Goal: Information Seeking & Learning: Learn about a topic

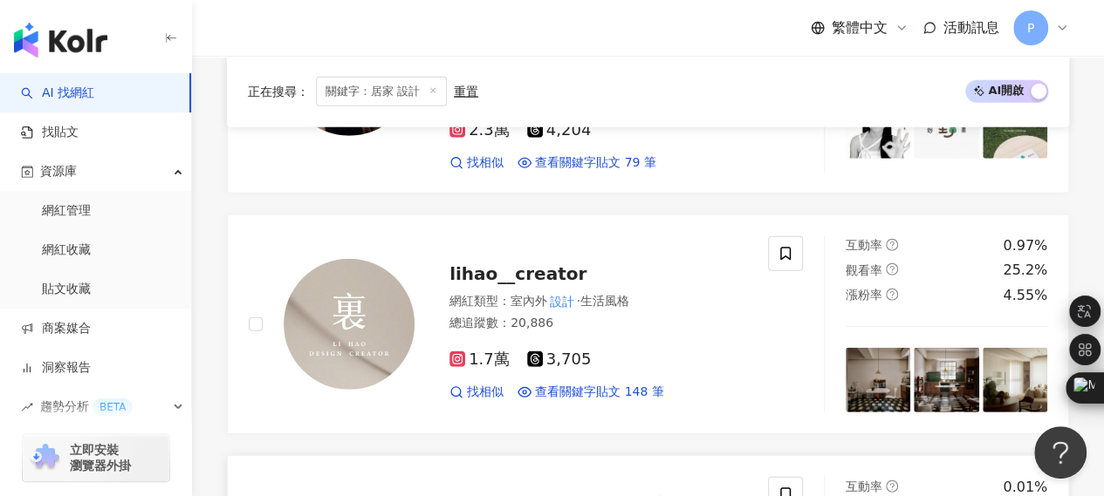
scroll to position [2704, 0]
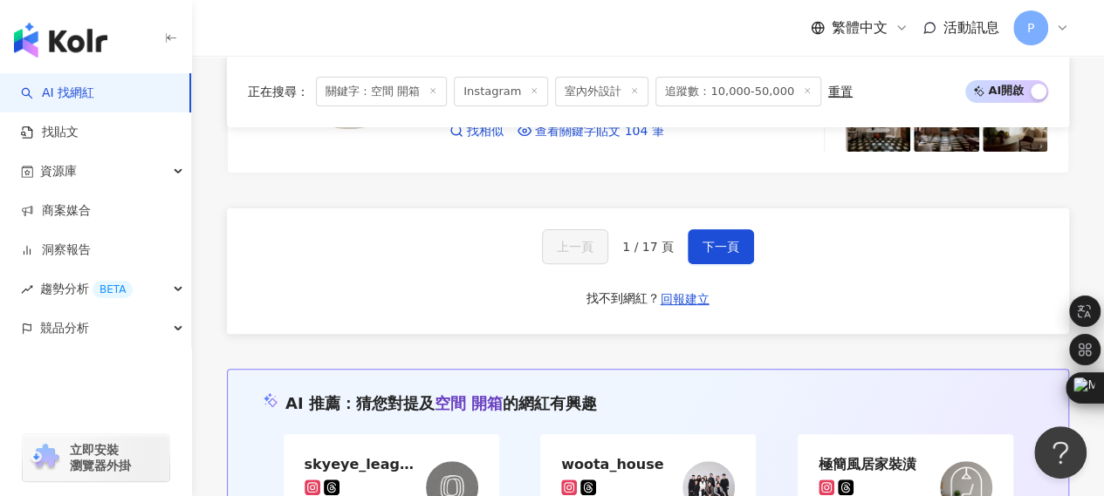
scroll to position [3427, 0]
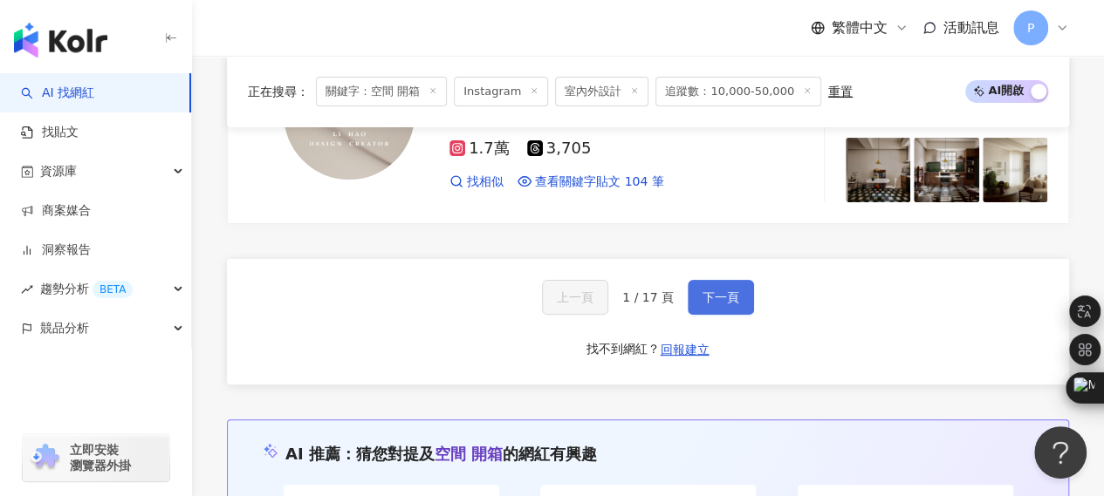
click at [702, 290] on span "下一頁" at bounding box center [720, 297] width 37 height 14
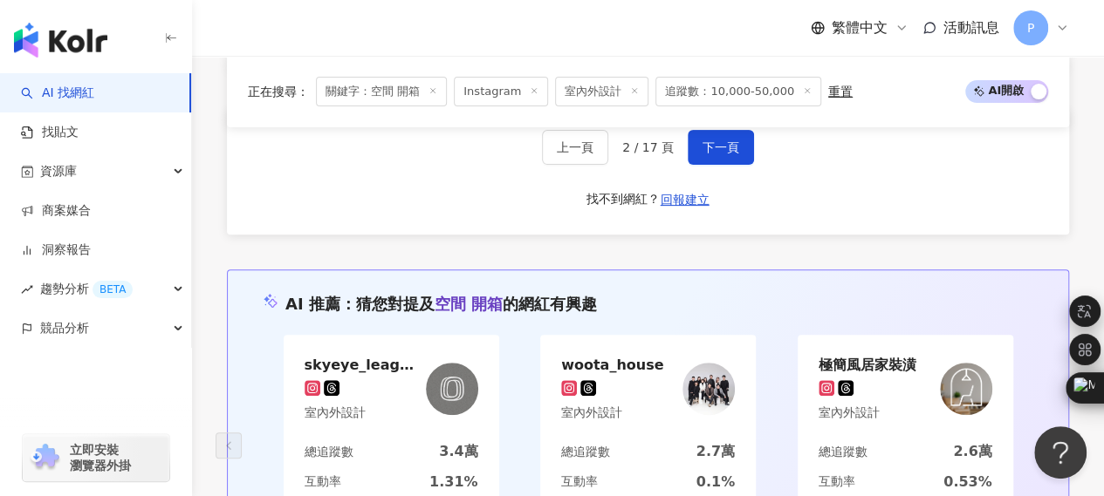
scroll to position [3381, 0]
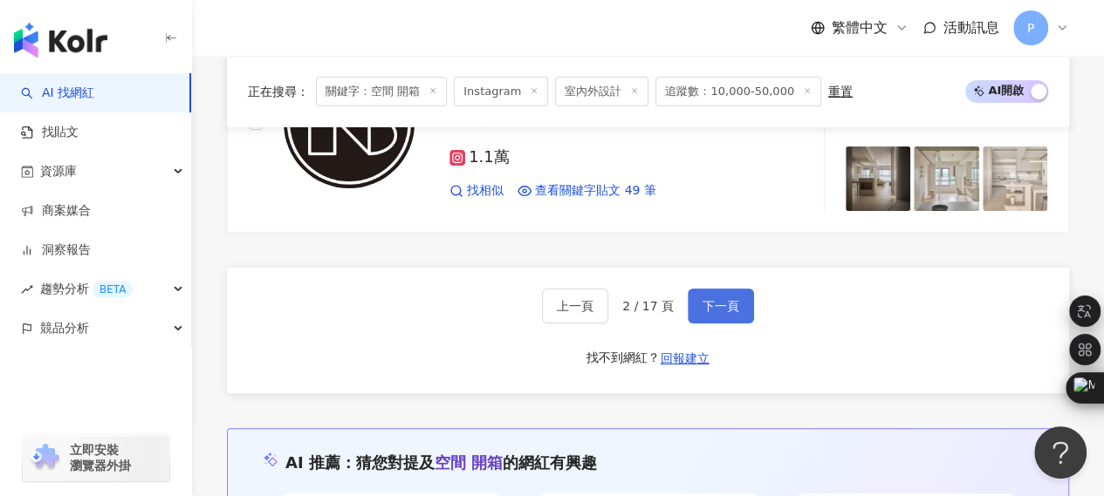
click at [736, 289] on button "下一頁" at bounding box center [720, 306] width 66 height 35
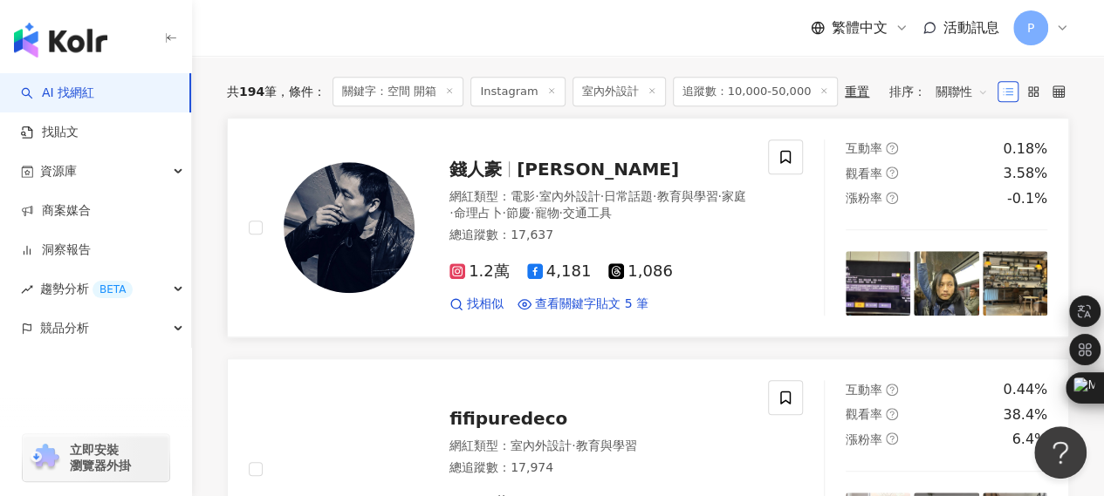
scroll to position [541, 0]
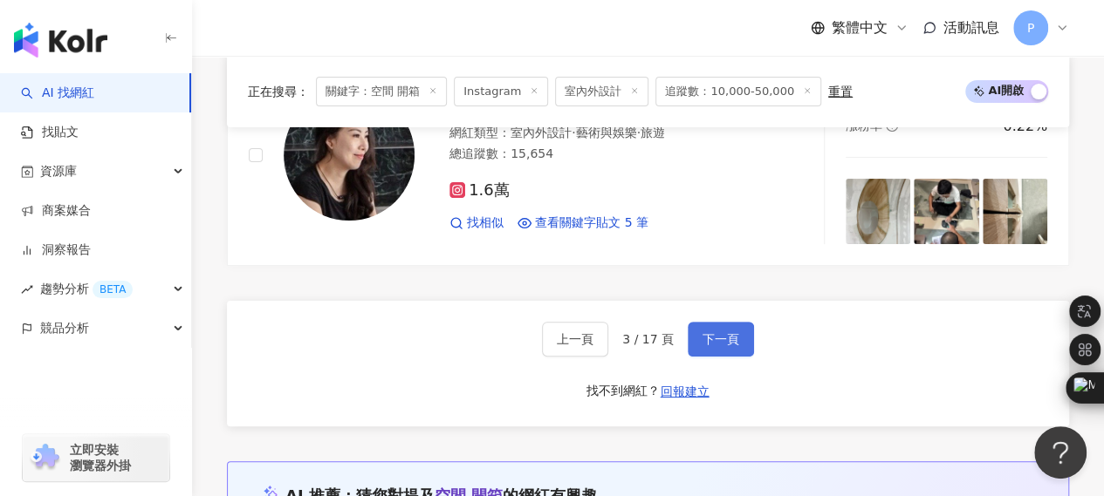
click at [743, 322] on button "下一頁" at bounding box center [720, 339] width 66 height 35
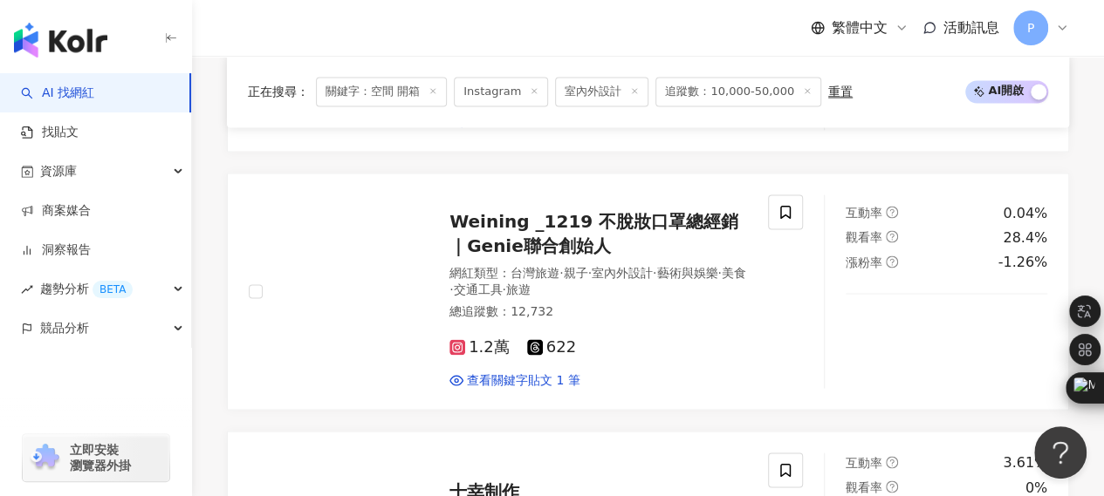
scroll to position [3427, 0]
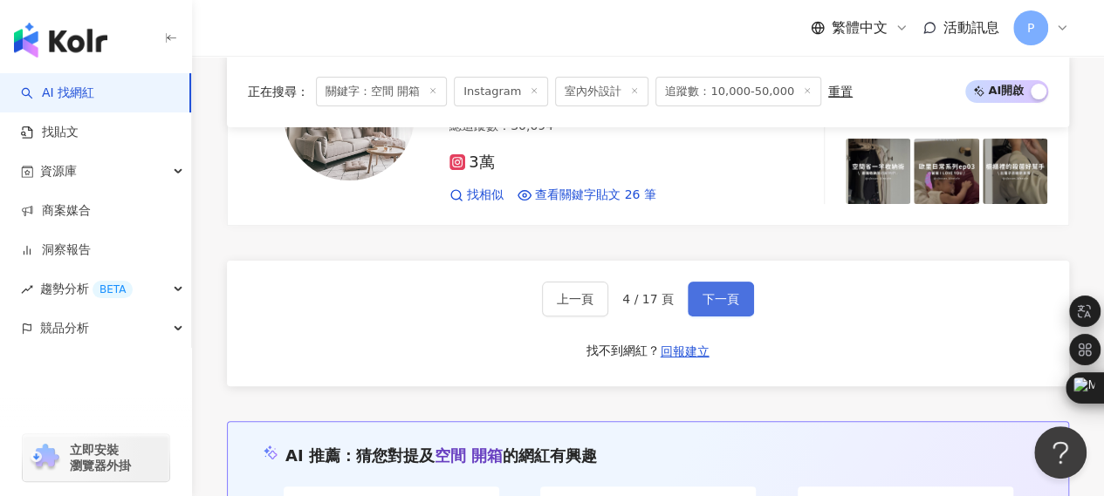
click at [708, 292] on span "下一頁" at bounding box center [720, 299] width 37 height 14
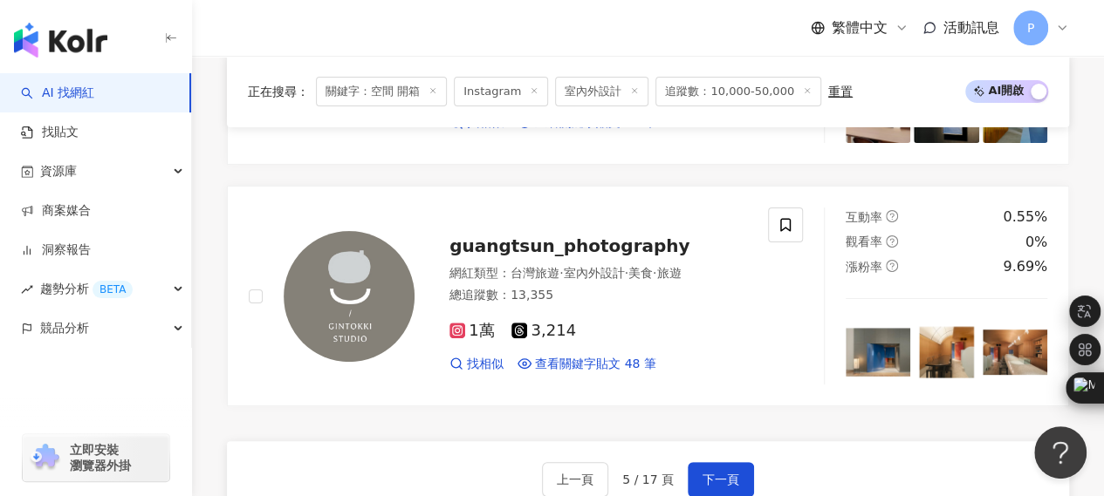
scroll to position [3350, 0]
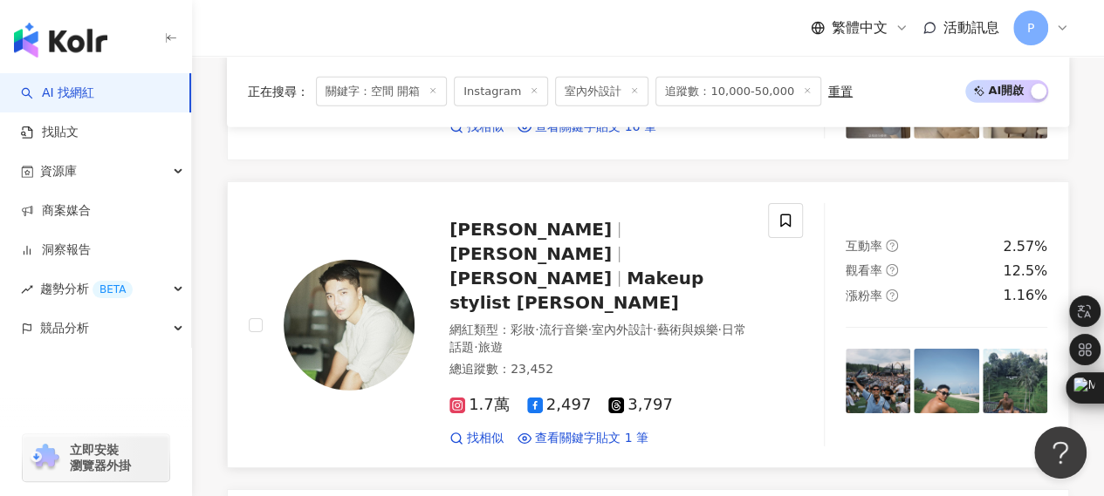
scroll to position [2700, 0]
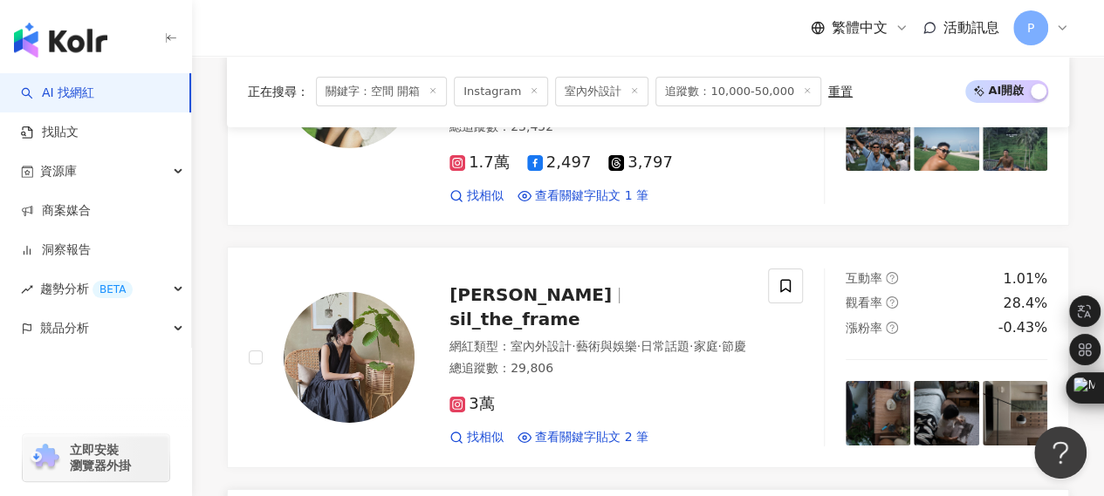
scroll to position [3223, 0]
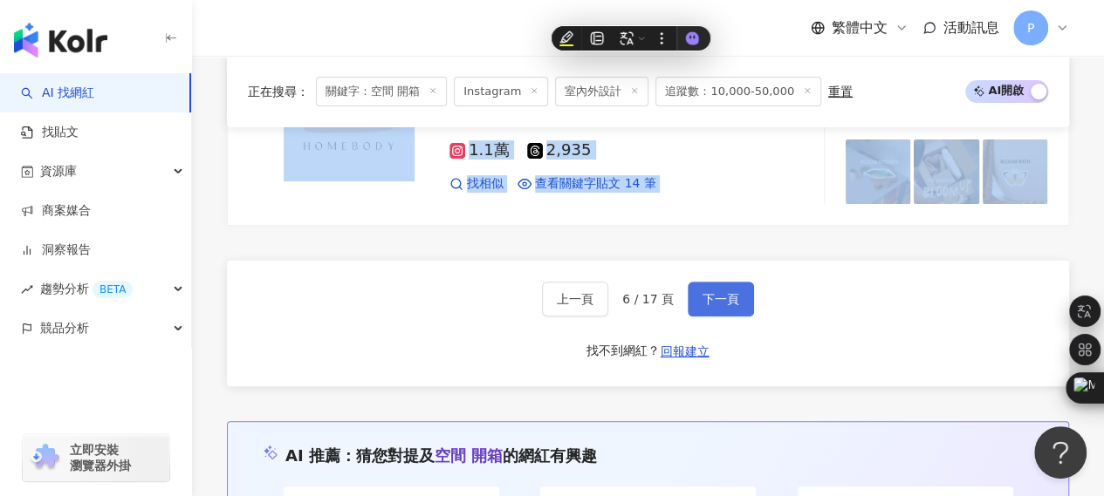
scroll to position [3398, 0]
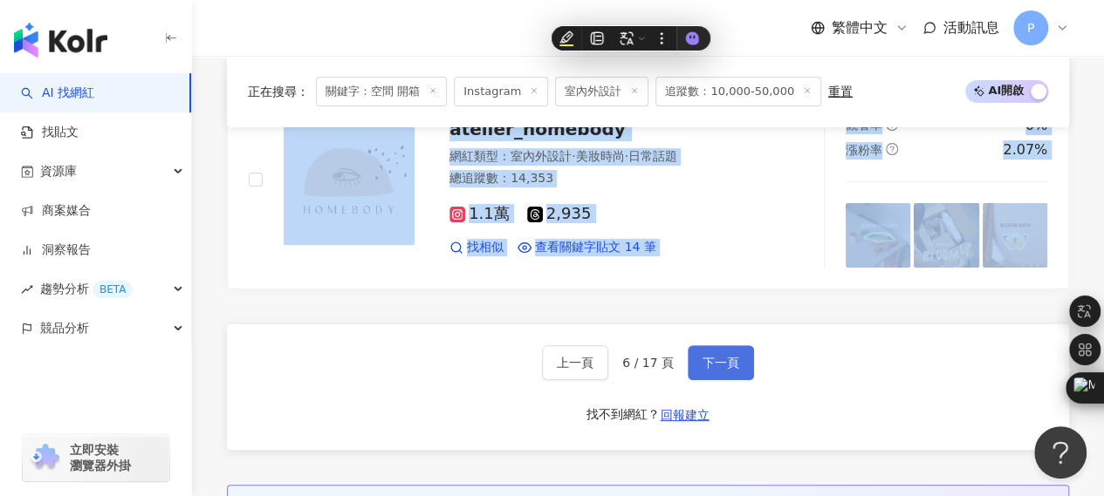
click at [729, 356] on span "下一頁" at bounding box center [720, 363] width 37 height 14
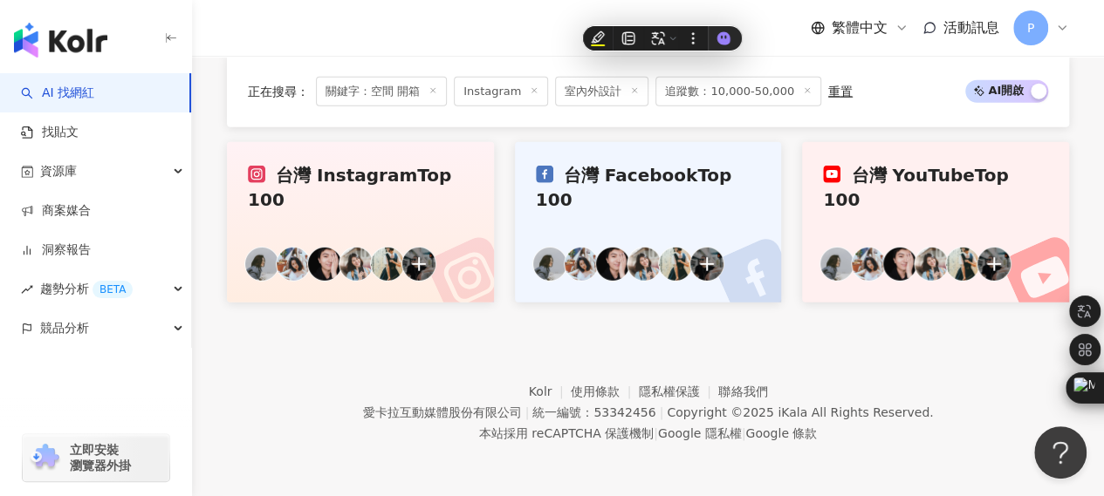
scroll to position [1553, 0]
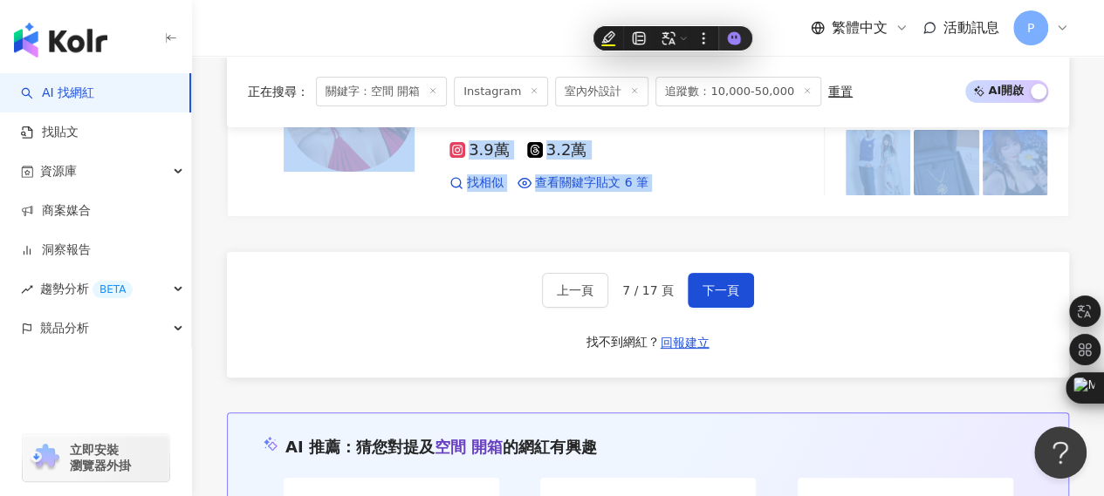
click at [408, 287] on div "上一頁 7 / 17 頁 下一頁 找不到網紅？ 回報建立" at bounding box center [648, 315] width 842 height 126
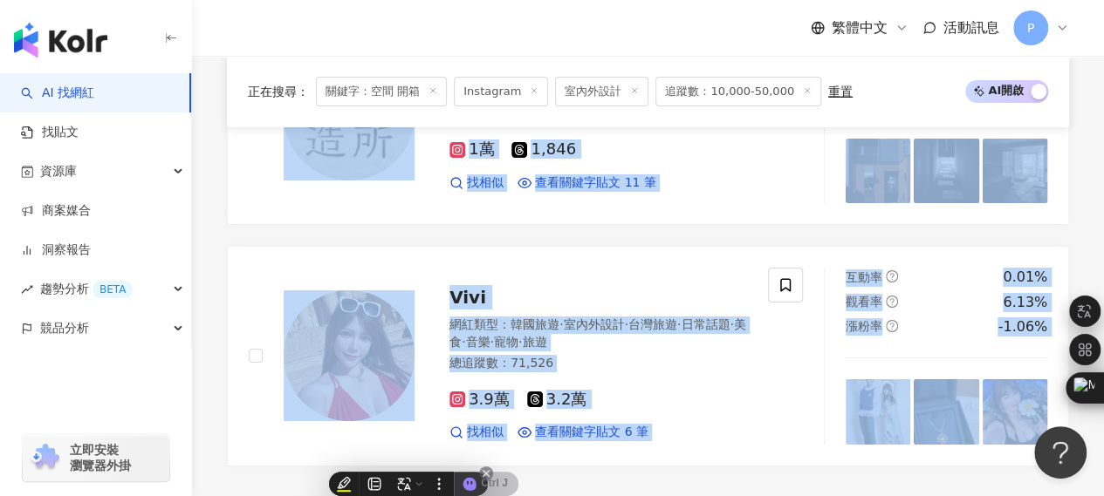
scroll to position [3311, 0]
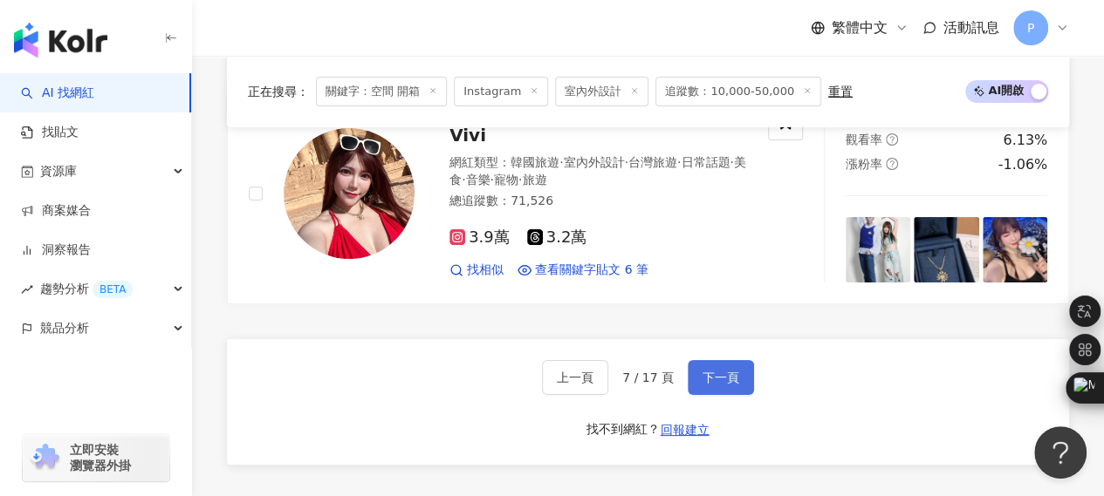
click at [717, 371] on span "下一頁" at bounding box center [720, 378] width 37 height 14
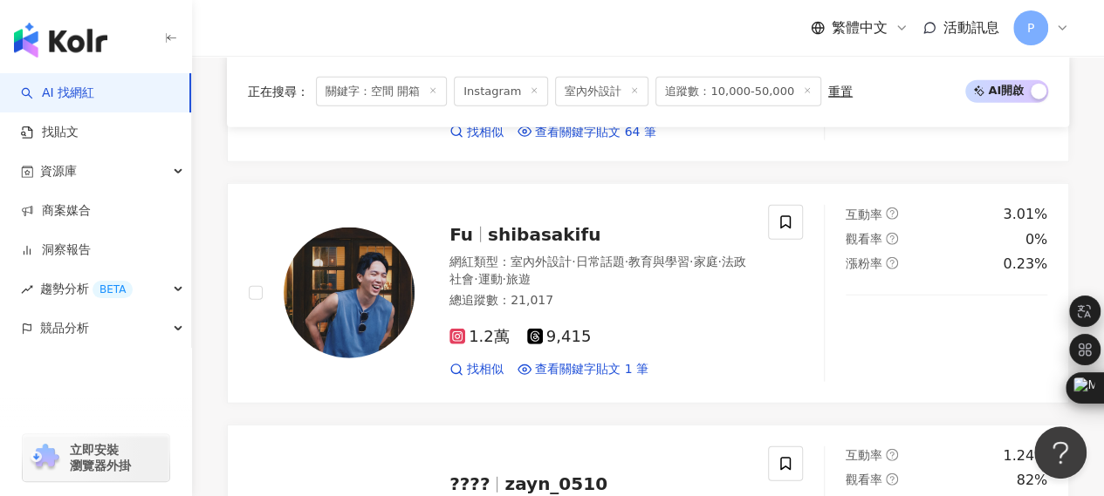
scroll to position [2277, 0]
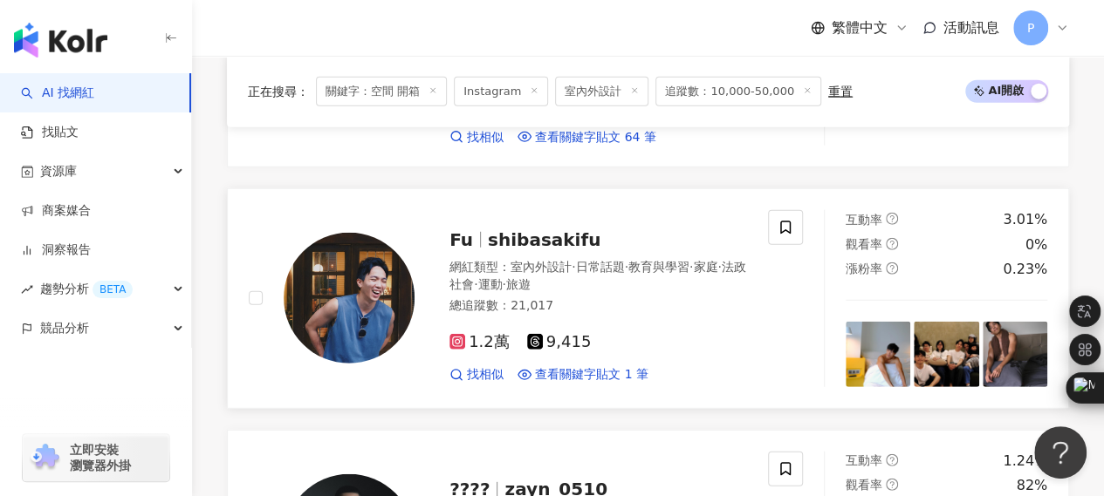
click at [562, 235] on span "shibasakifu" at bounding box center [544, 239] width 113 height 21
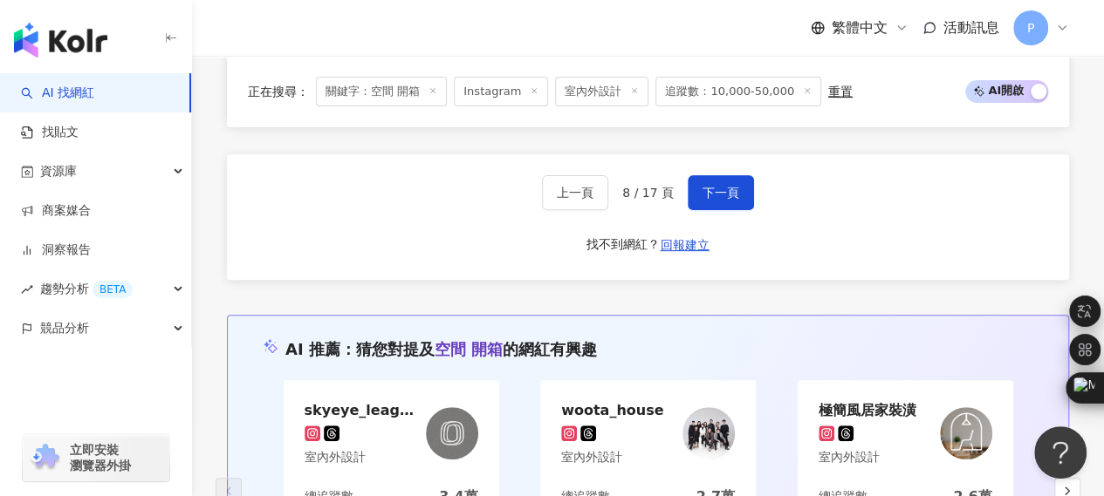
scroll to position [3427, 0]
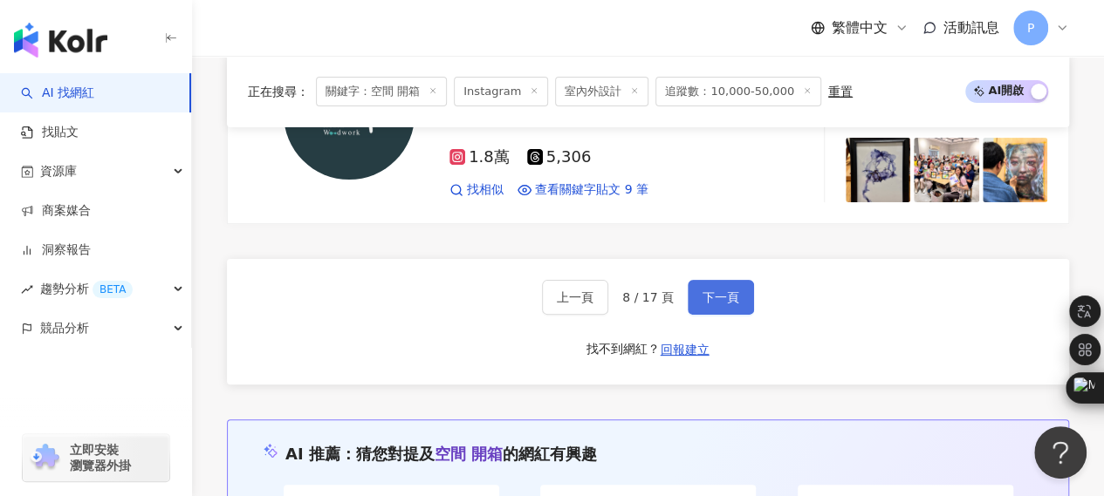
click at [707, 285] on button "下一頁" at bounding box center [720, 297] width 66 height 35
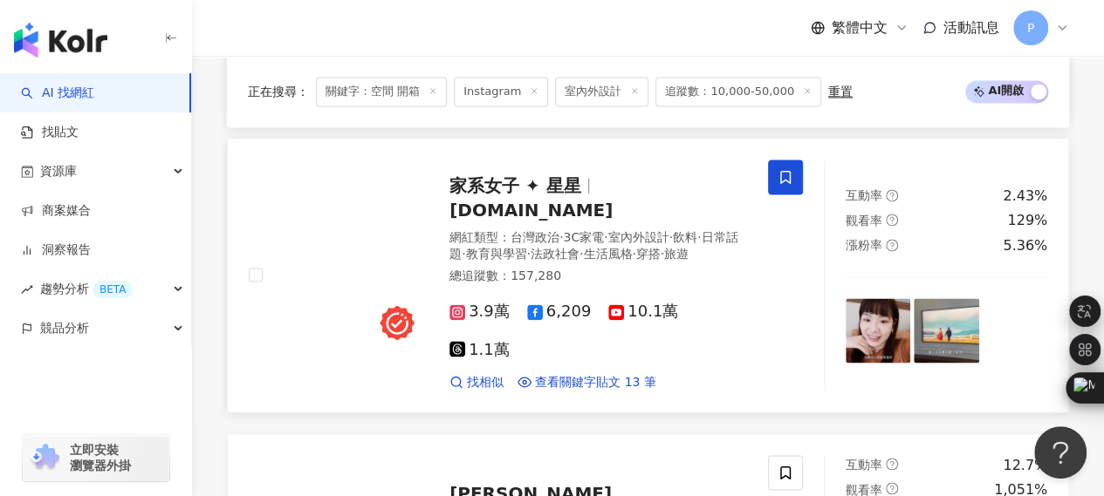
scroll to position [1246, 0]
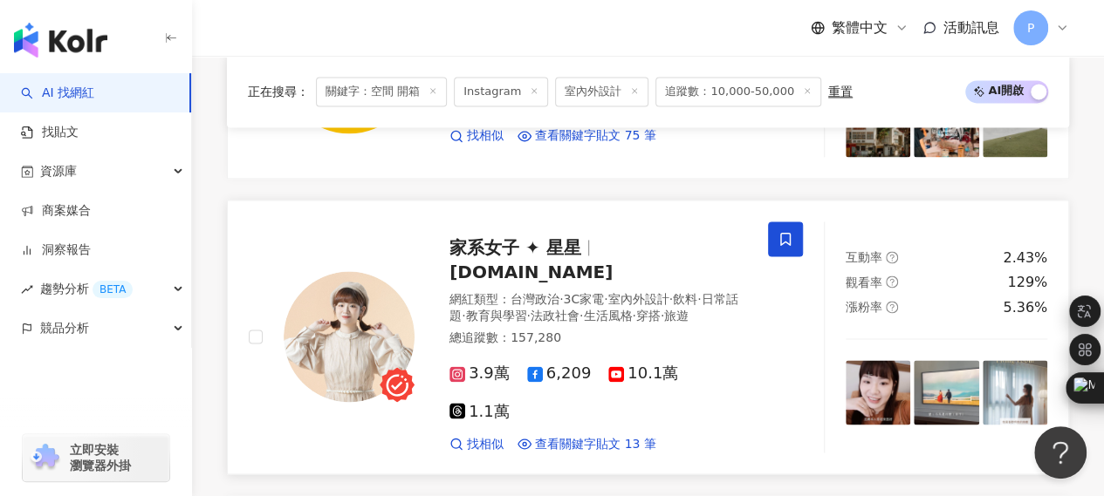
click at [612, 262] on span "stars.lifestyle" at bounding box center [530, 272] width 163 height 21
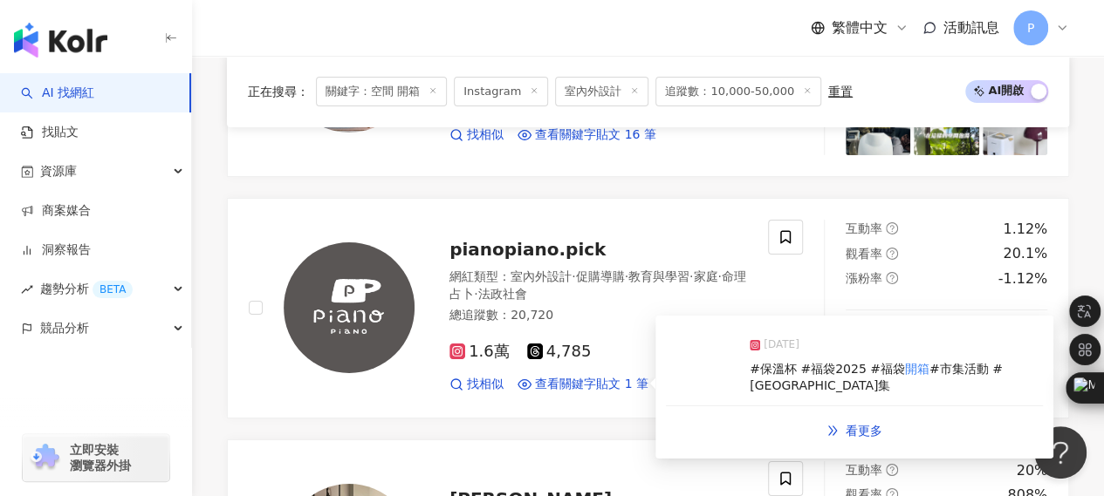
scroll to position [3597, 0]
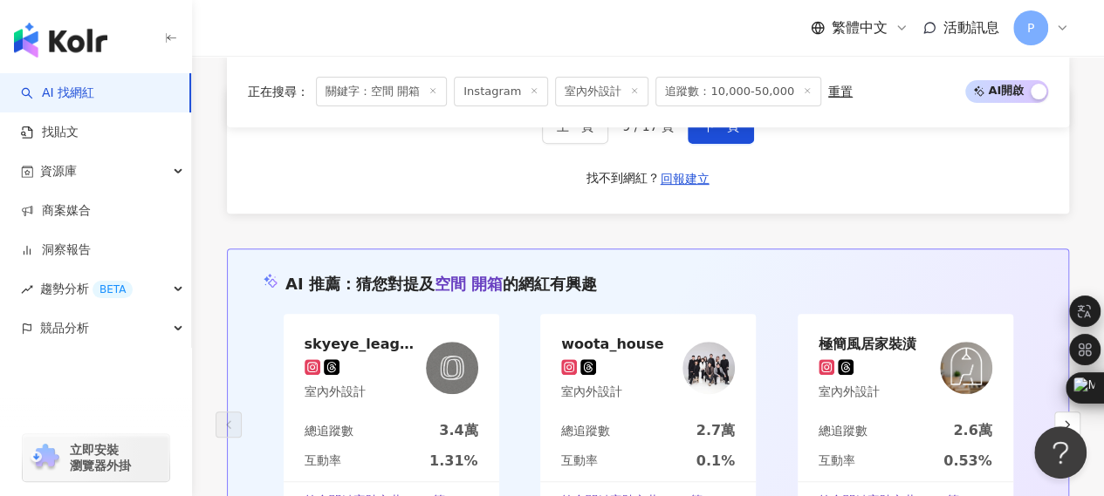
click at [725, 214] on div "上一頁 9 / 17 頁 下一頁 找不到網紅？ 回報建立" at bounding box center [648, 151] width 842 height 126
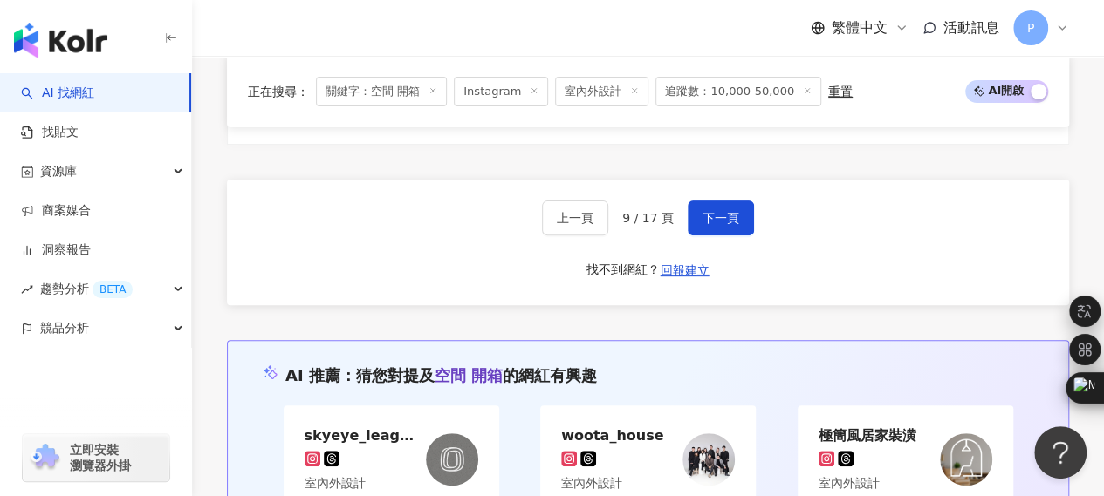
scroll to position [3427, 0]
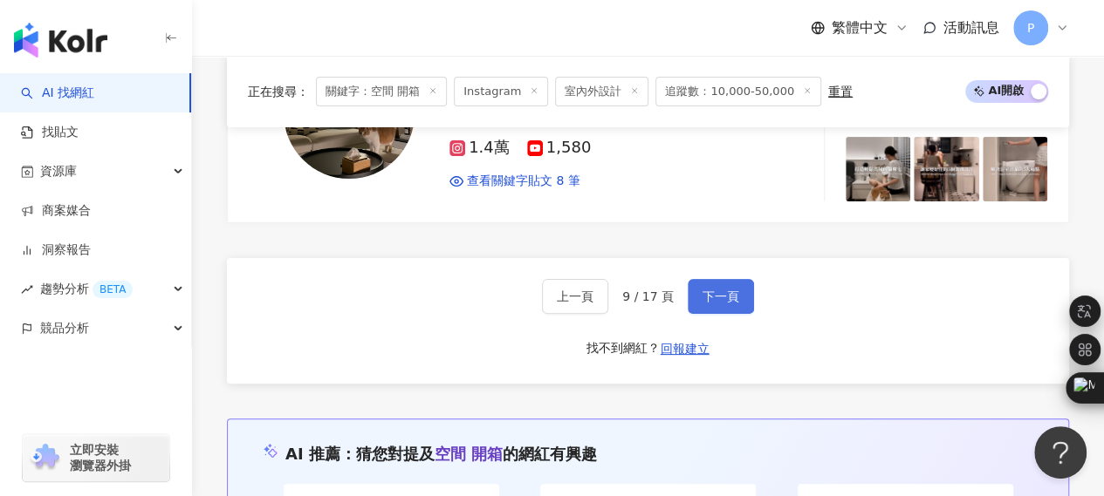
click at [708, 290] on span "下一頁" at bounding box center [720, 297] width 37 height 14
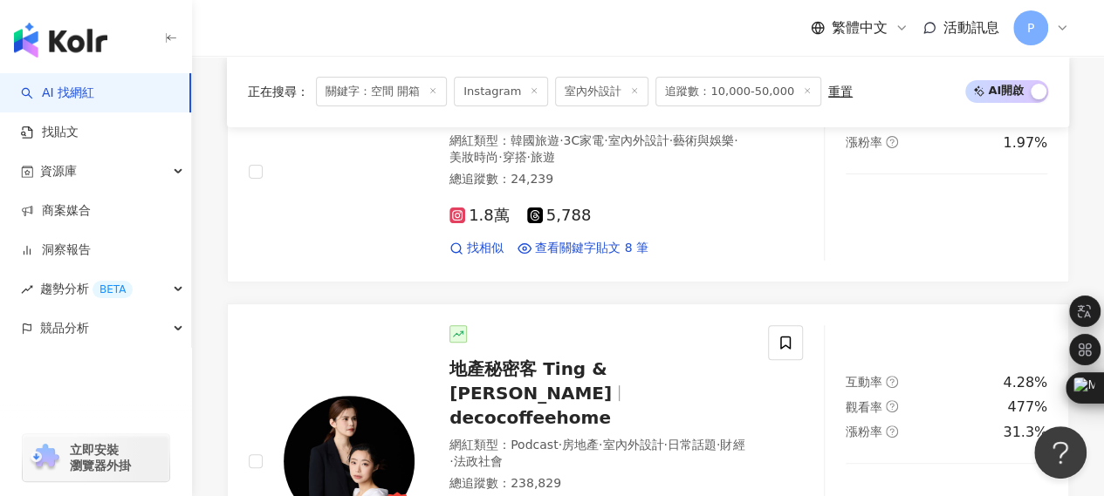
scroll to position [3714, 0]
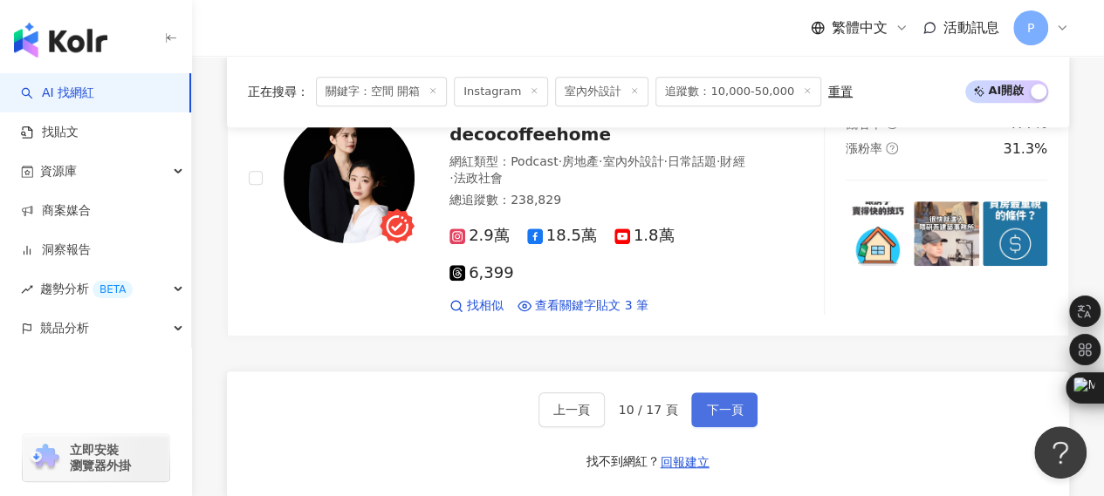
click at [706, 403] on span "下一頁" at bounding box center [724, 410] width 37 height 14
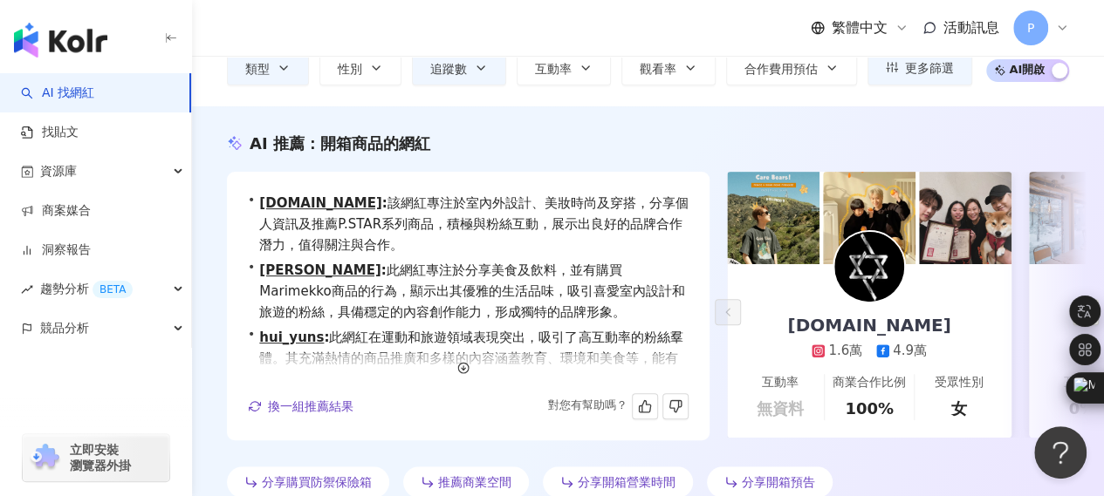
scroll to position [0, 0]
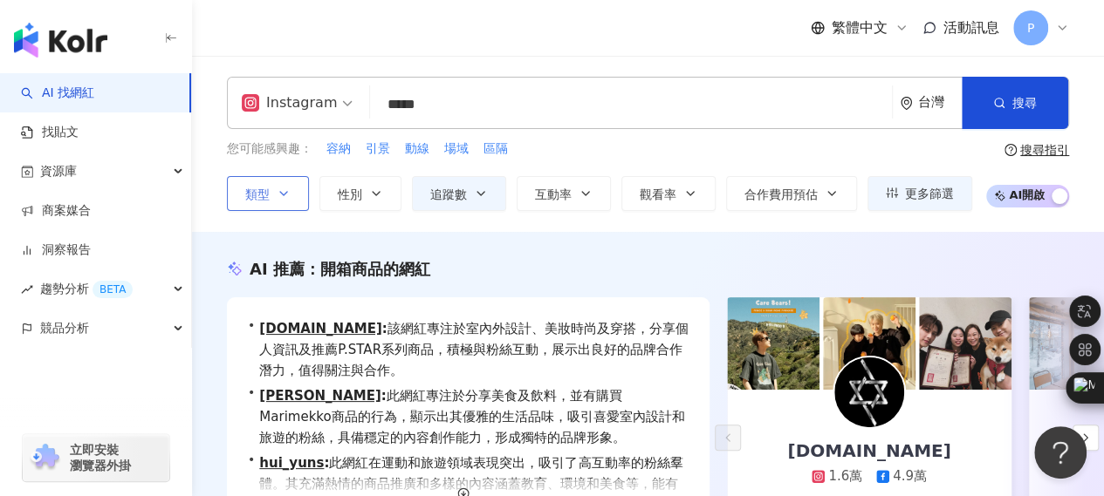
click at [297, 200] on button "類型" at bounding box center [268, 193] width 82 height 35
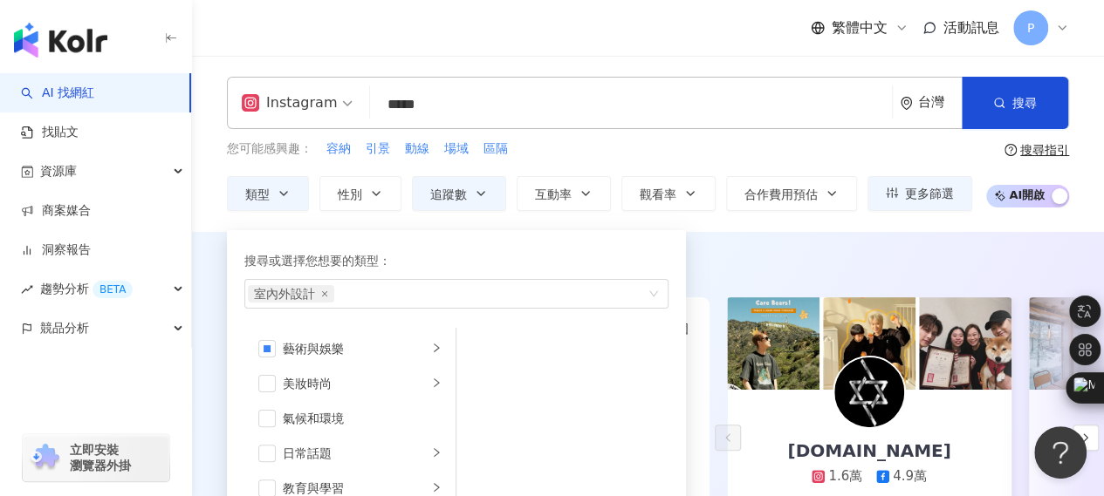
click at [345, 93] on span "Instagram" at bounding box center [297, 103] width 111 height 28
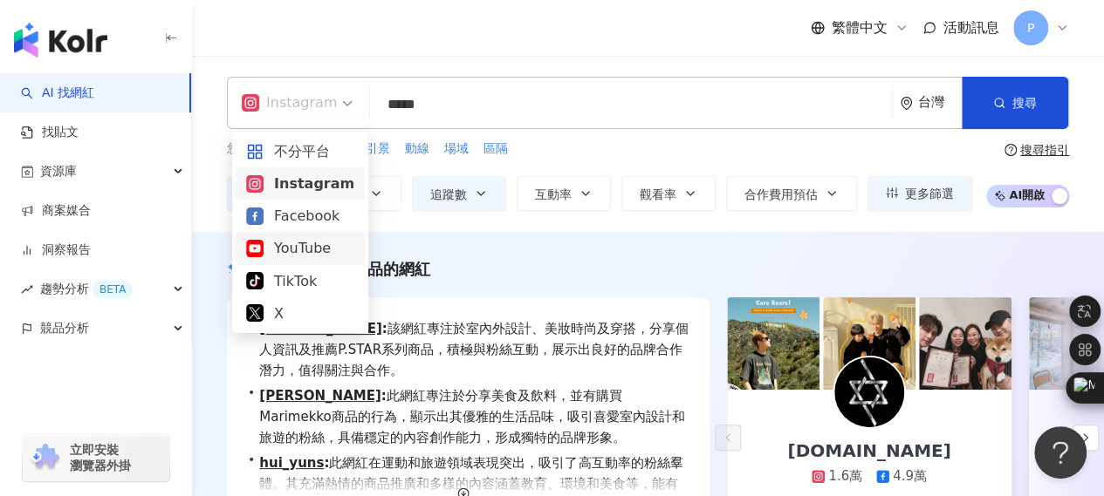
click at [303, 249] on div "YouTube" at bounding box center [300, 248] width 108 height 22
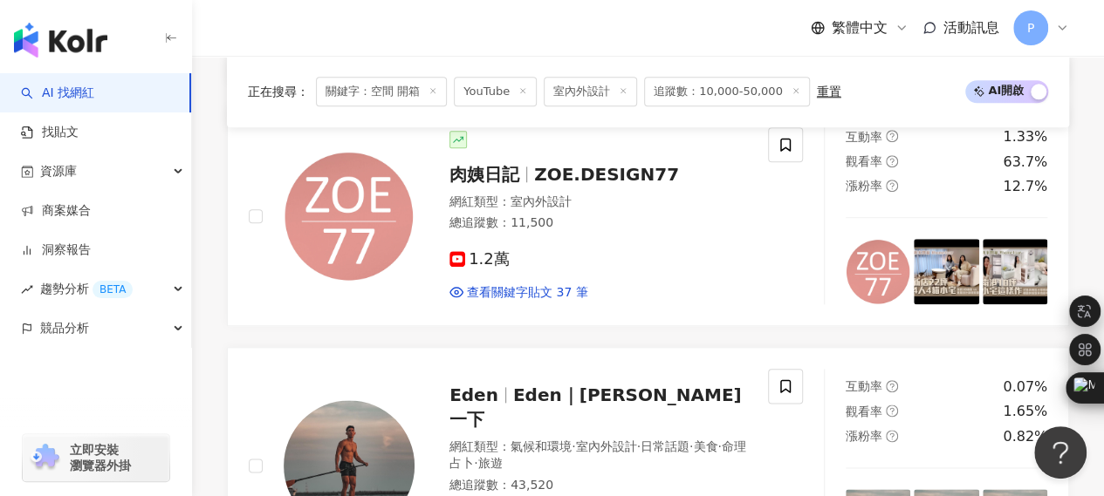
scroll to position [959, 0]
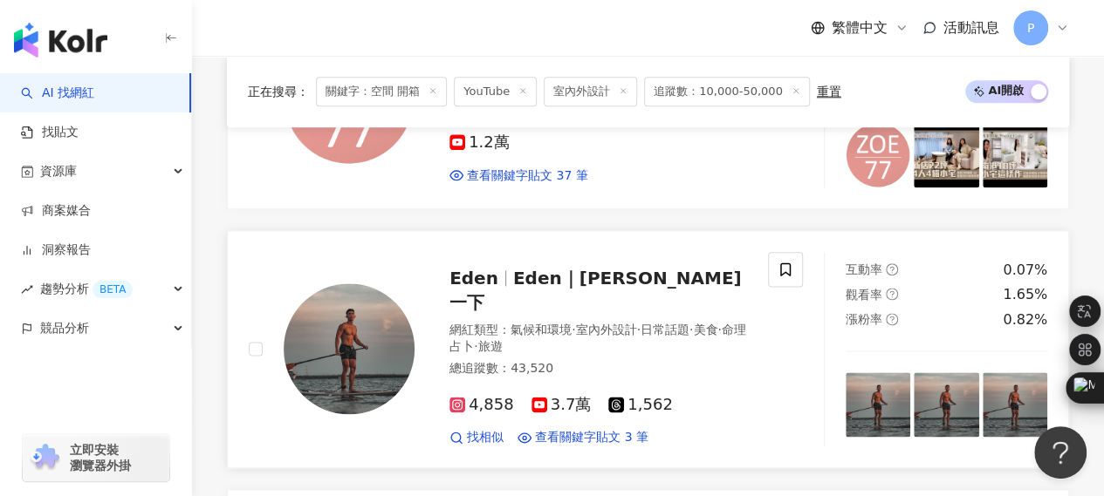
click at [358, 288] on img at bounding box center [349, 349] width 131 height 131
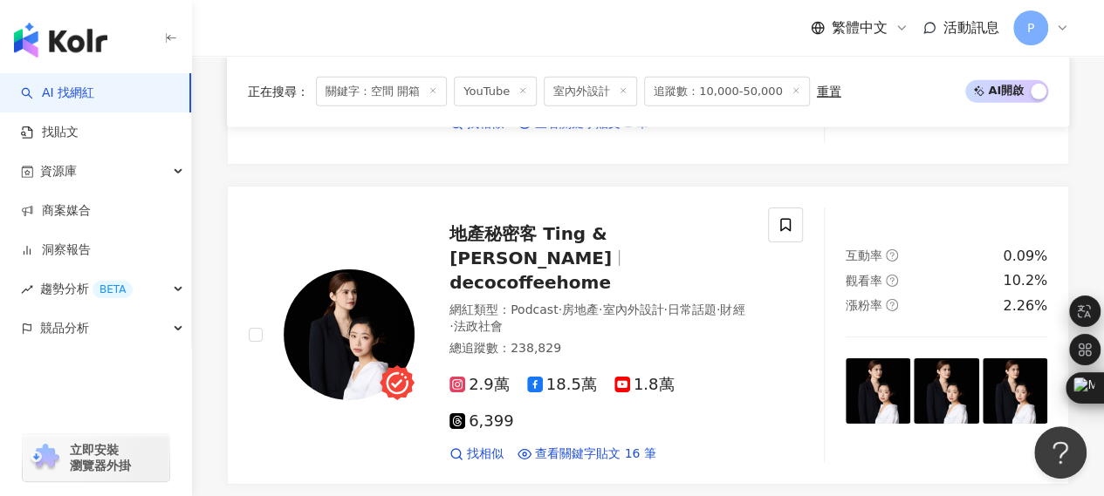
scroll to position [3322, 0]
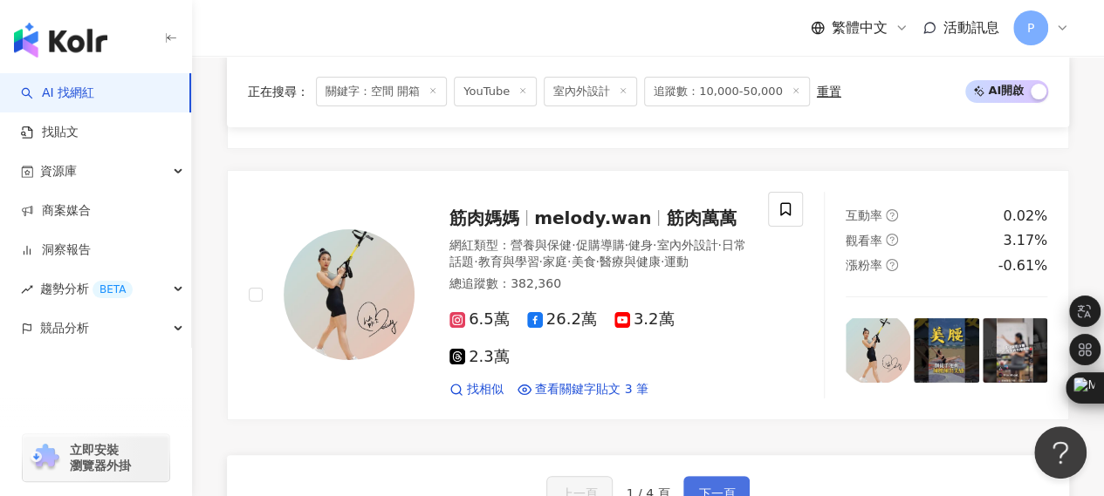
click at [701, 487] on span "下一頁" at bounding box center [716, 494] width 37 height 14
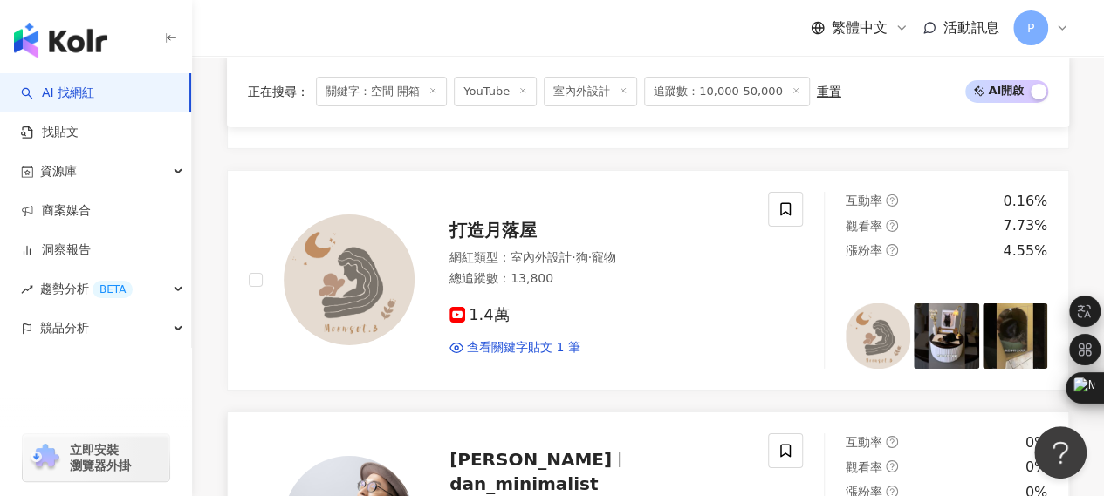
scroll to position [2885, 0]
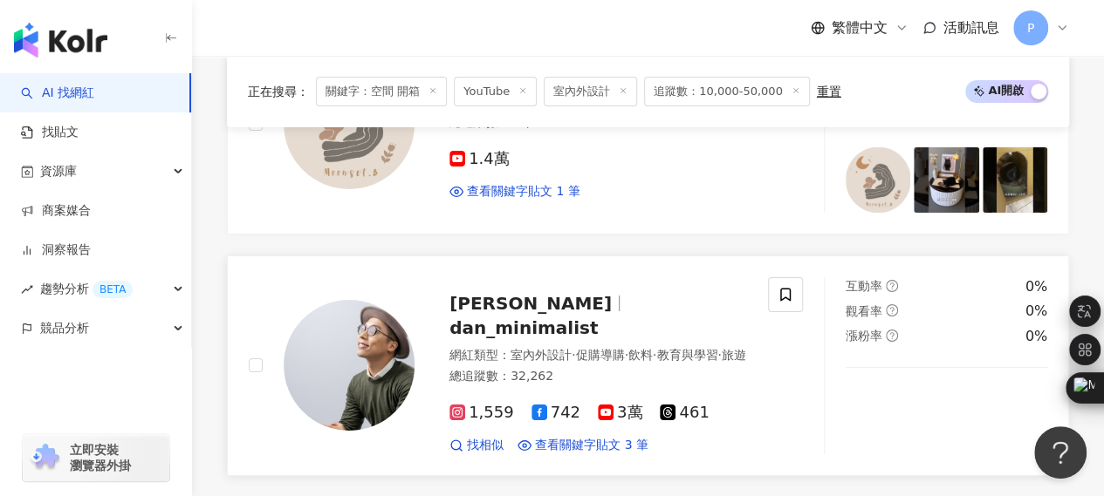
scroll to position [3050, 0]
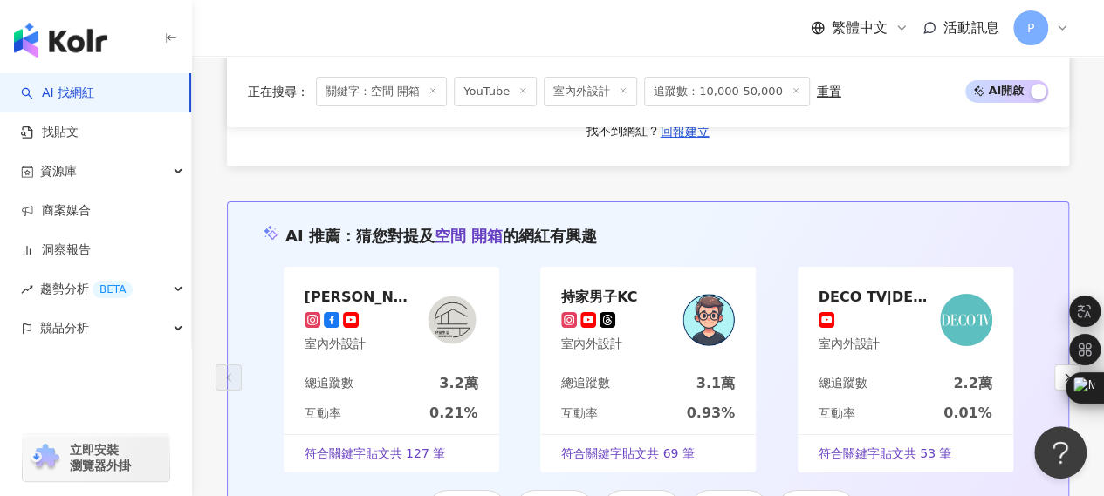
scroll to position [2668, 0]
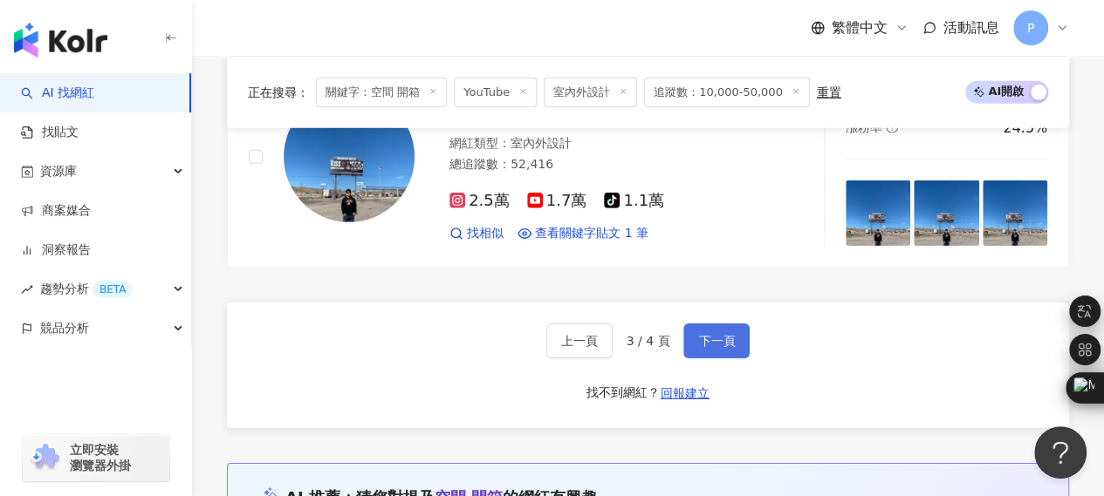
click at [707, 334] on span "下一頁" at bounding box center [716, 341] width 37 height 14
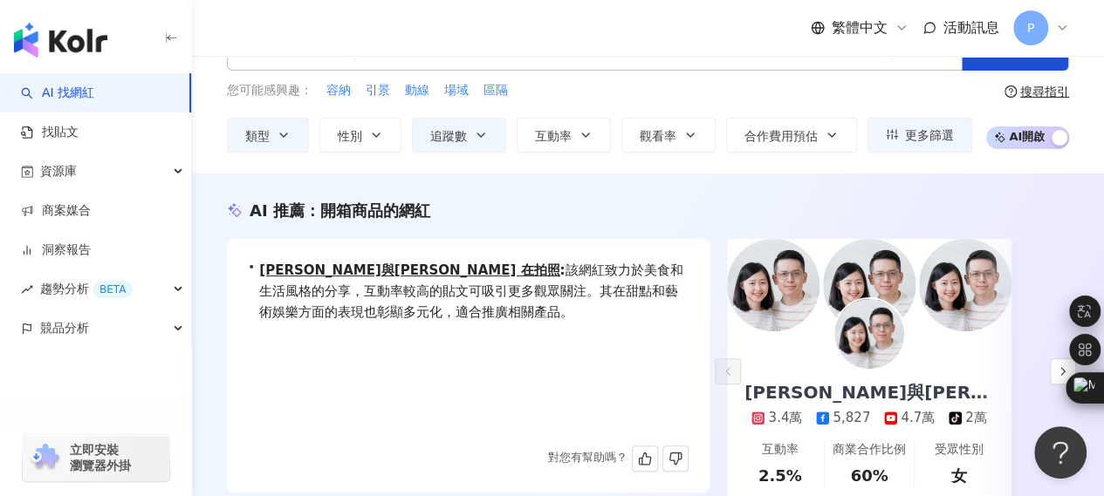
scroll to position [0, 0]
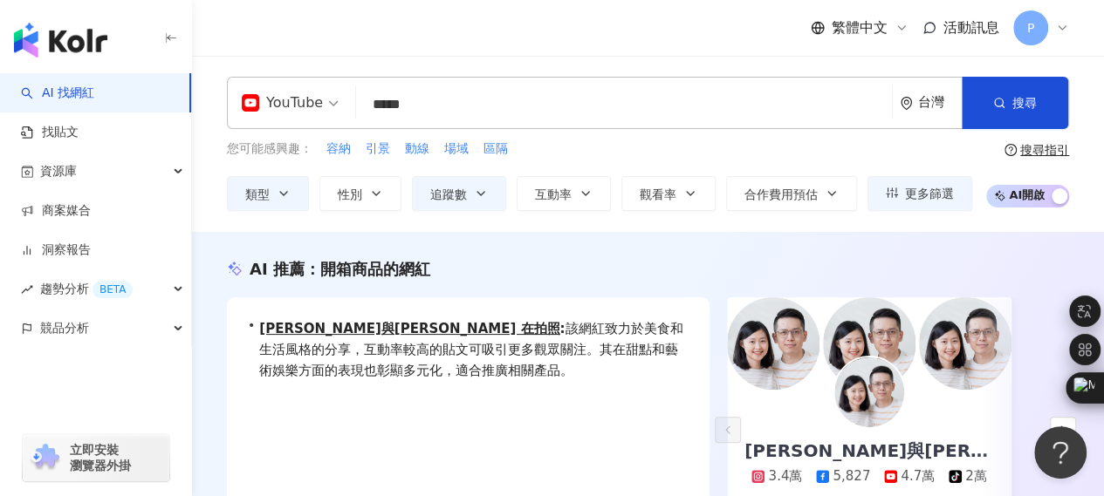
click at [332, 98] on span "YouTube" at bounding box center [290, 103] width 97 height 28
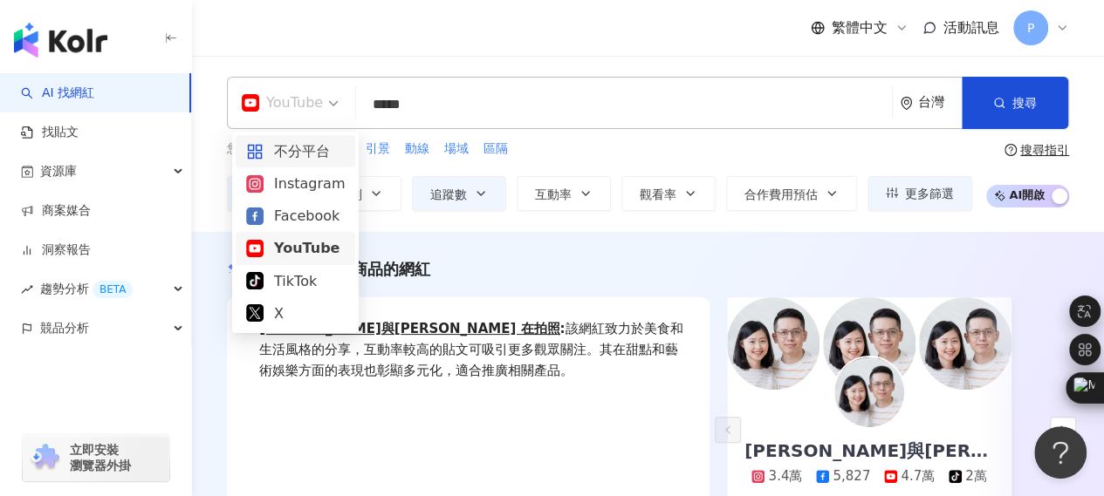
click at [567, 258] on div "AI 推薦 ： 開箱商品的網紅" at bounding box center [648, 269] width 842 height 22
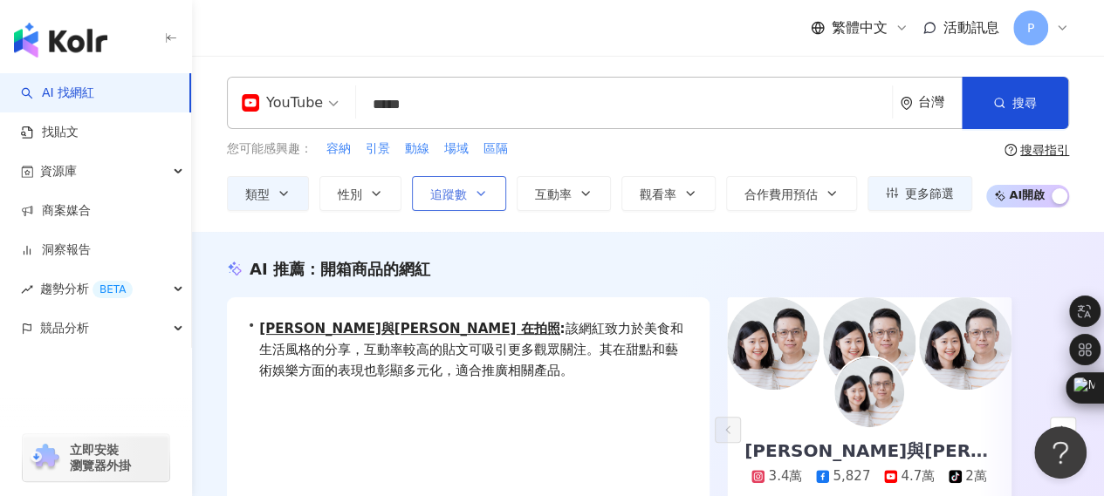
click at [492, 194] on button "追蹤數" at bounding box center [459, 193] width 94 height 35
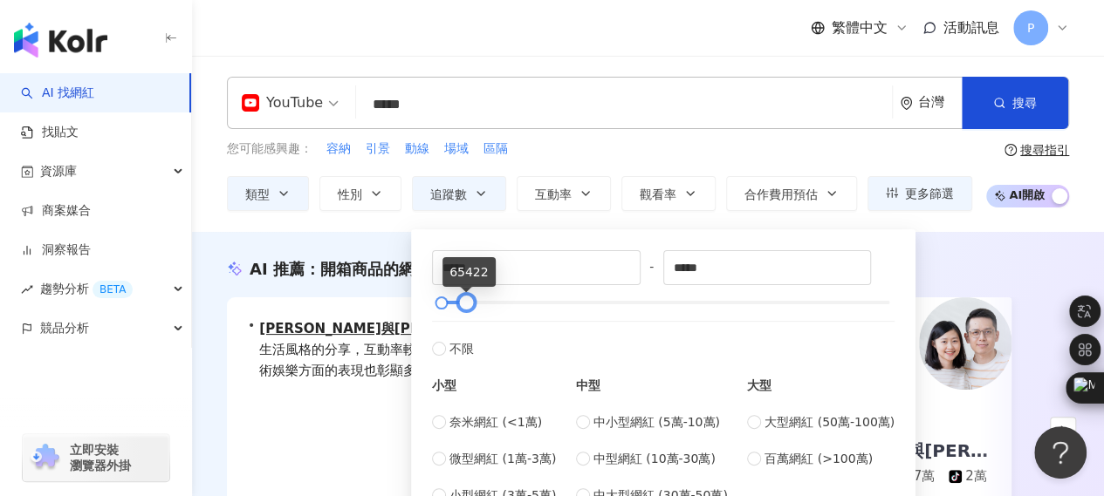
click at [469, 301] on div at bounding box center [466, 303] width 10 height 10
type input "*****"
drag, startPoint x: 463, startPoint y: 301, endPoint x: 476, endPoint y: 301, distance: 13.1
click at [476, 301] on div at bounding box center [478, 303] width 10 height 10
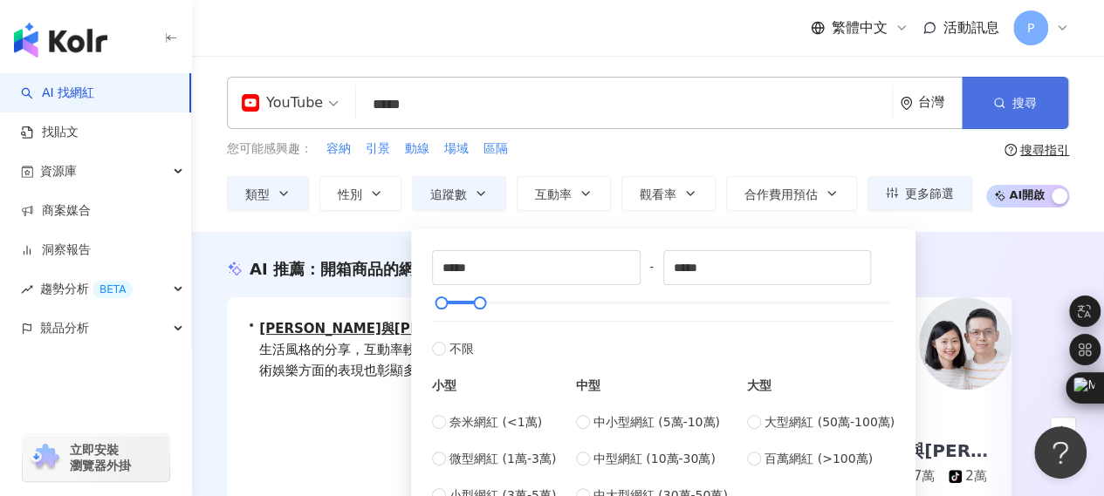
click at [1022, 113] on button "搜尋" at bounding box center [1014, 103] width 106 height 52
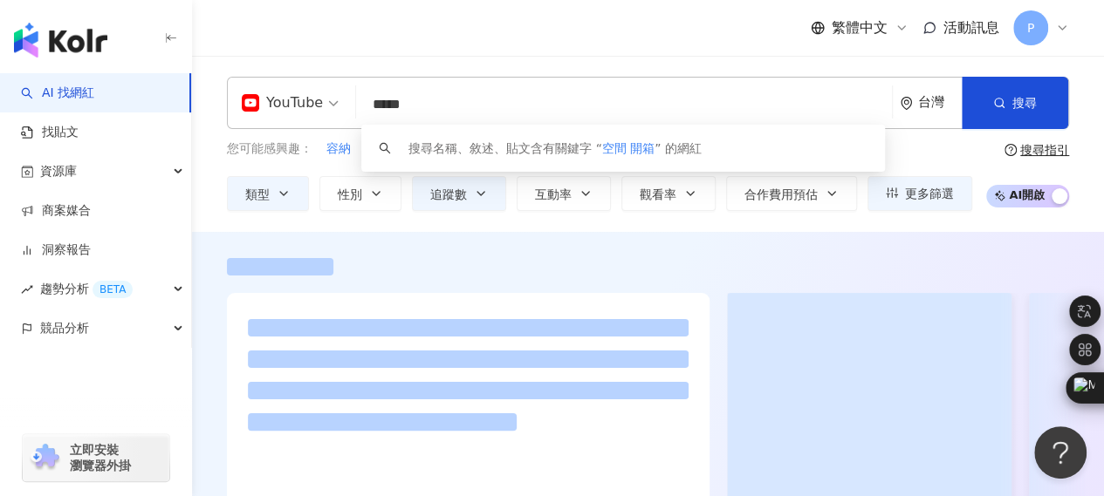
drag, startPoint x: 495, startPoint y: 116, endPoint x: 235, endPoint y: 102, distance: 261.2
click at [235, 102] on div "YouTube ***** 台灣 搜尋 keyword 搜尋名稱、敘述、貼文含有關鍵字 “ 空間 開箱 ” 的網紅" at bounding box center [648, 103] width 842 height 52
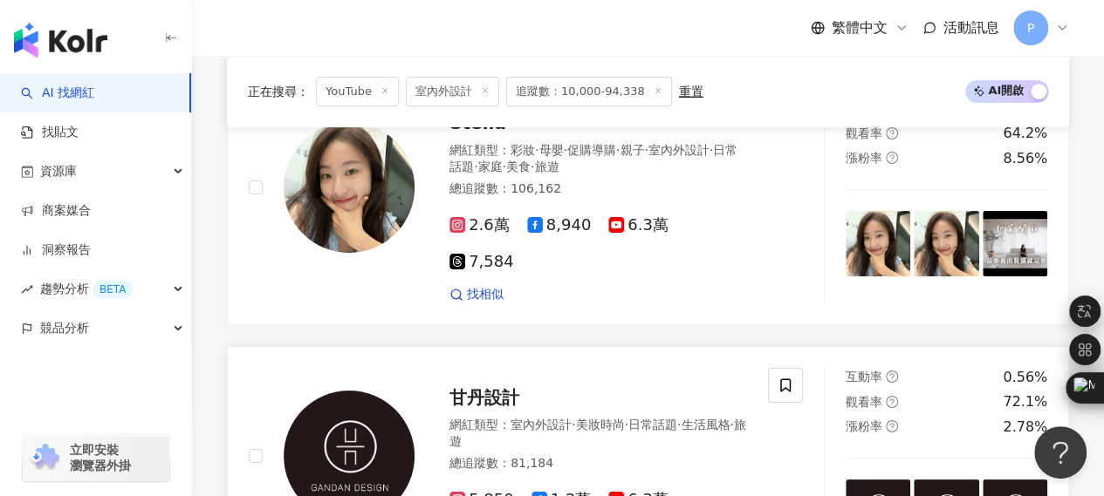
scroll to position [3228, 0]
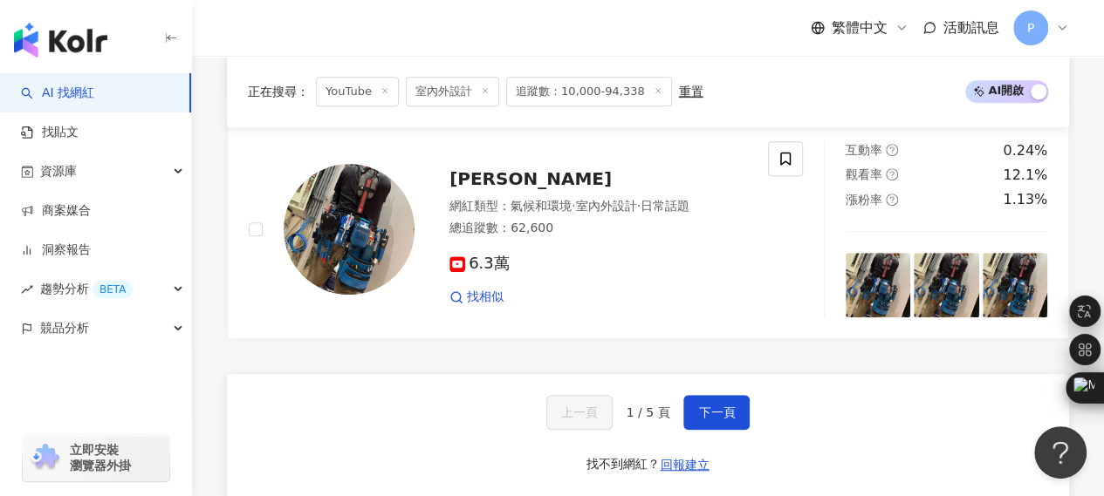
scroll to position [3577, 0]
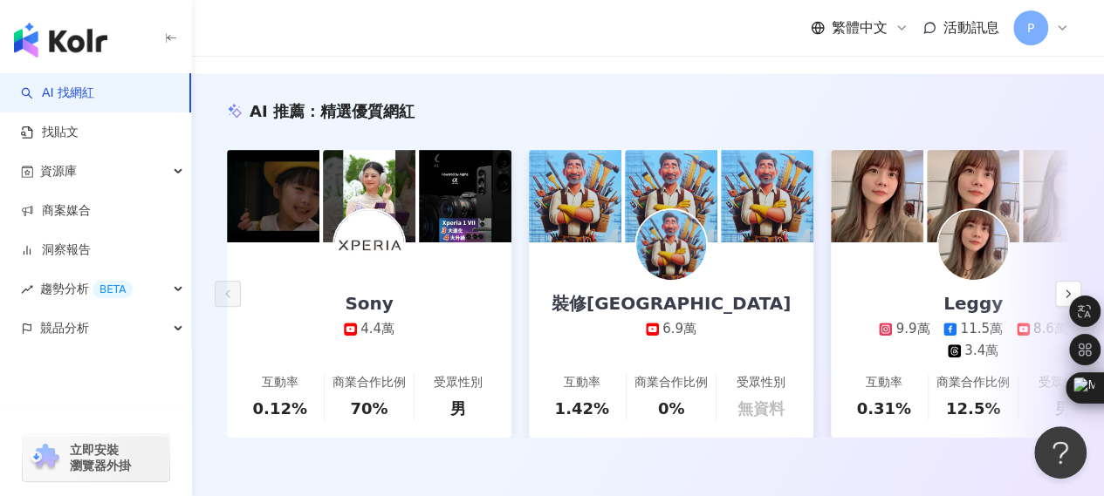
scroll to position [174, 0]
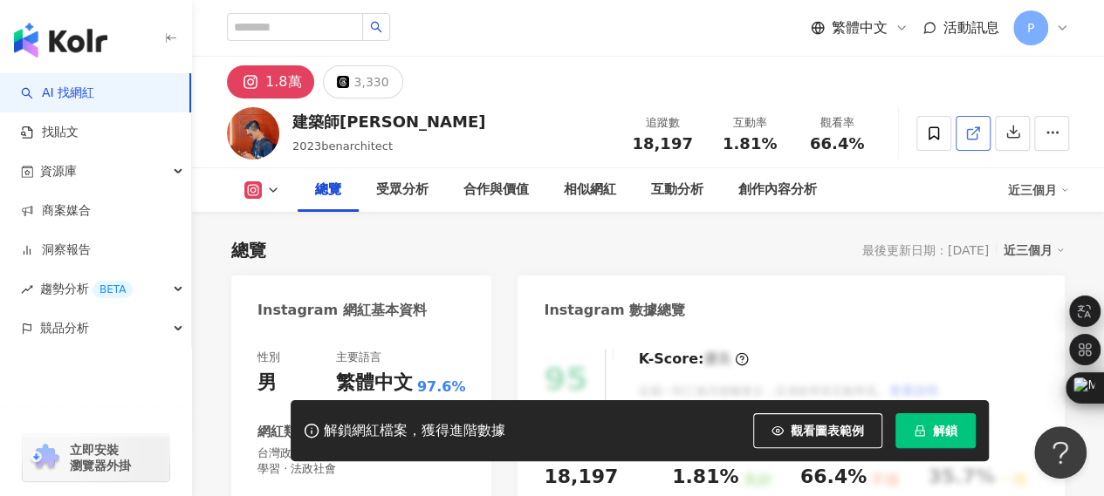
click at [984, 132] on link at bounding box center [972, 133] width 35 height 35
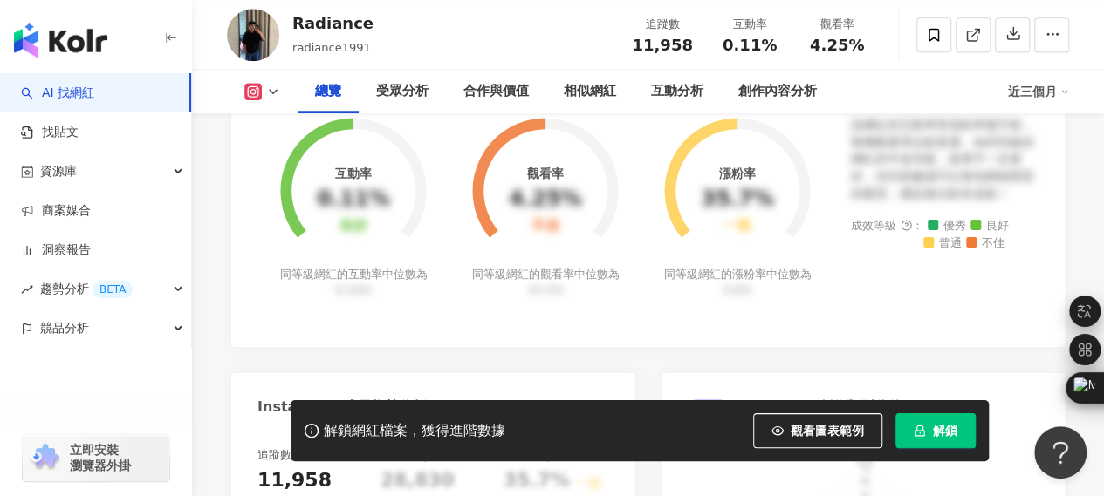
scroll to position [262, 0]
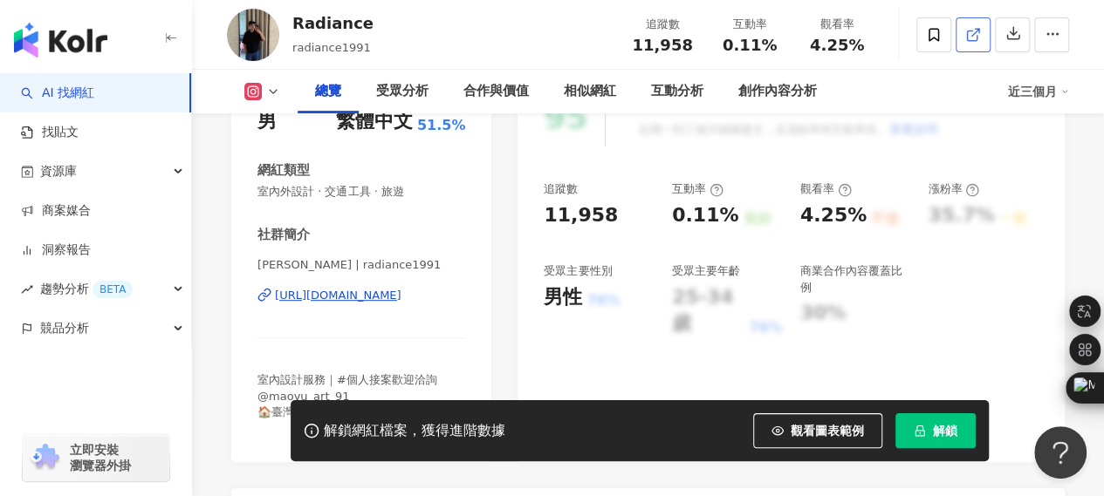
click at [979, 31] on polyline at bounding box center [976, 31] width 4 height 4
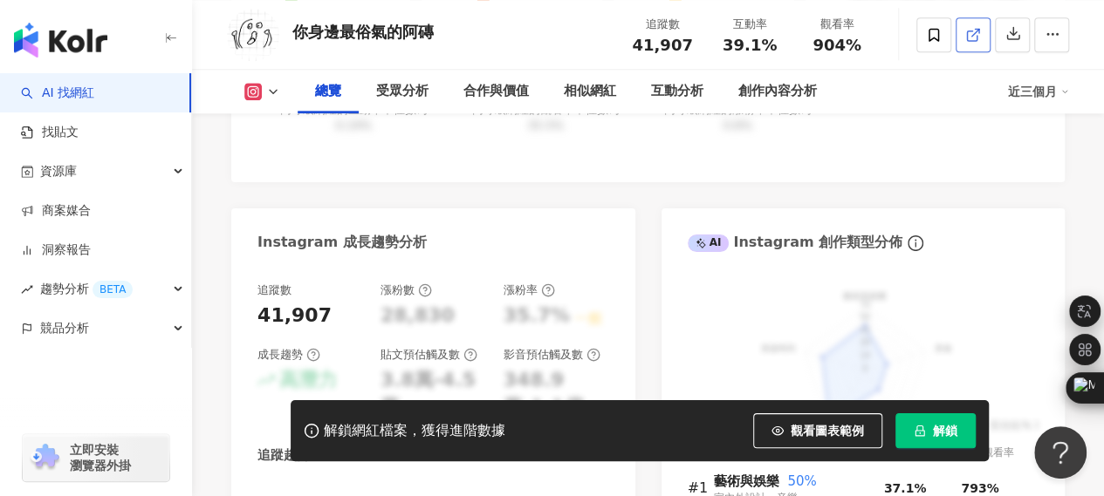
click at [975, 43] on icon at bounding box center [973, 35] width 16 height 16
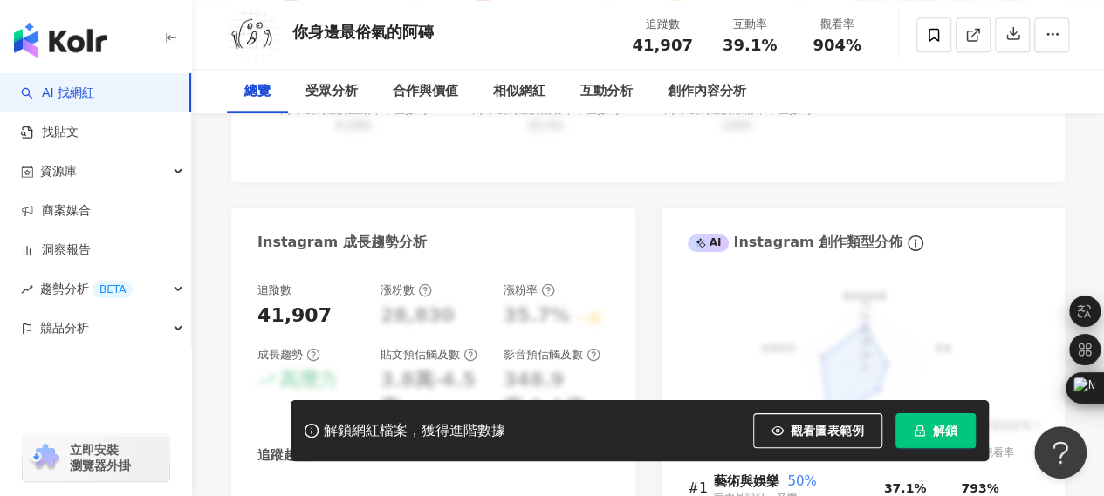
drag, startPoint x: 461, startPoint y: 266, endPoint x: 659, endPoint y: 268, distance: 198.9
click at [461, 266] on div "總覽 最後更新日期：2025/8/18 近三個月 Instagram 網紅基本資料 性別 其他 主要語言 繁體中文 100% 網紅類型 室內外設計 · 醫療與…" at bounding box center [647, 52] width 833 height 1409
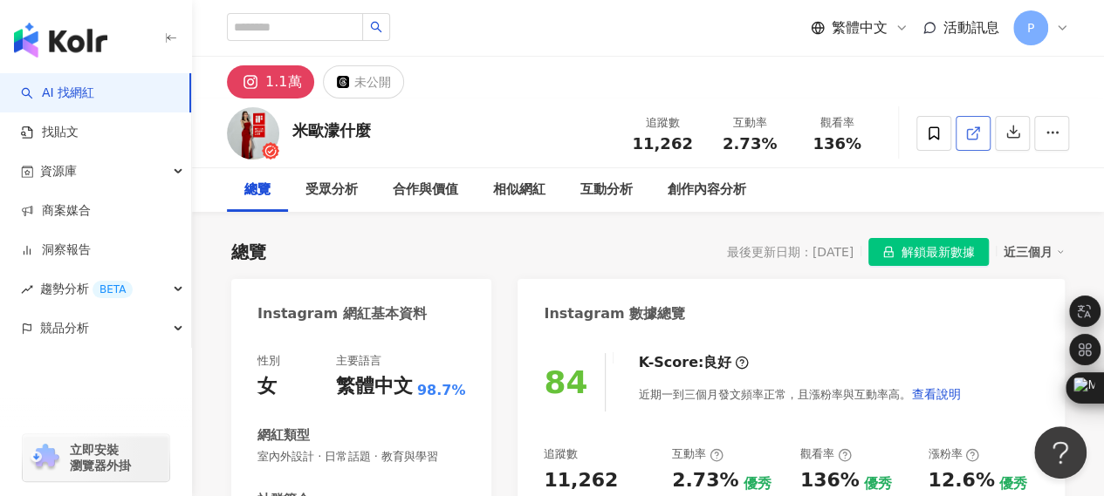
click at [963, 140] on link at bounding box center [972, 133] width 35 height 35
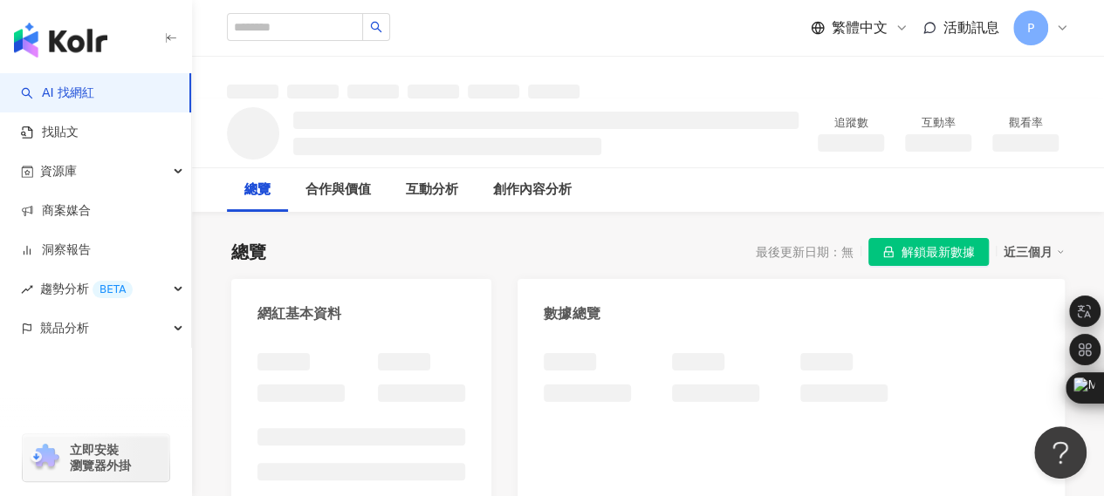
click at [238, 253] on div "總覽" at bounding box center [248, 252] width 35 height 24
click at [359, 186] on div "合作與價值" at bounding box center [337, 190] width 65 height 21
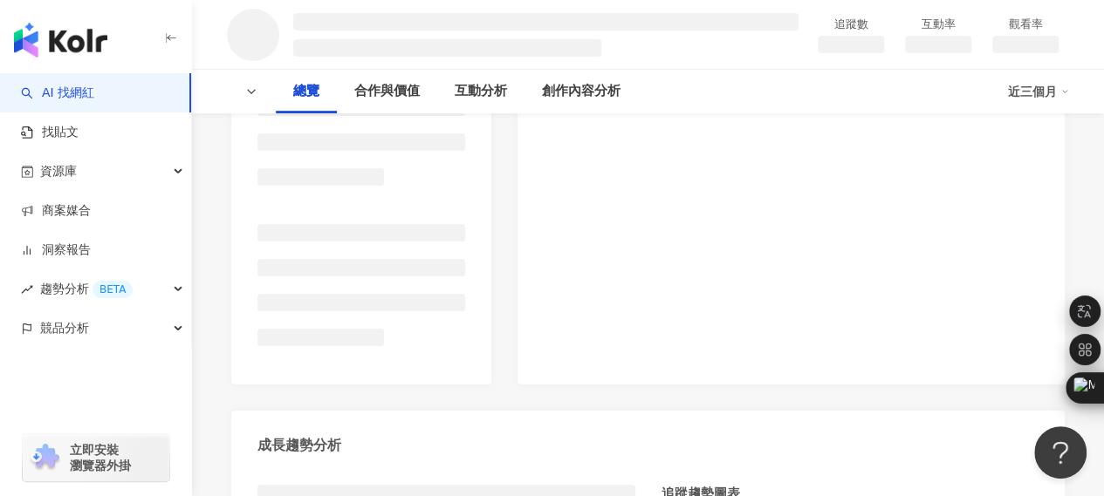
scroll to position [187, 0]
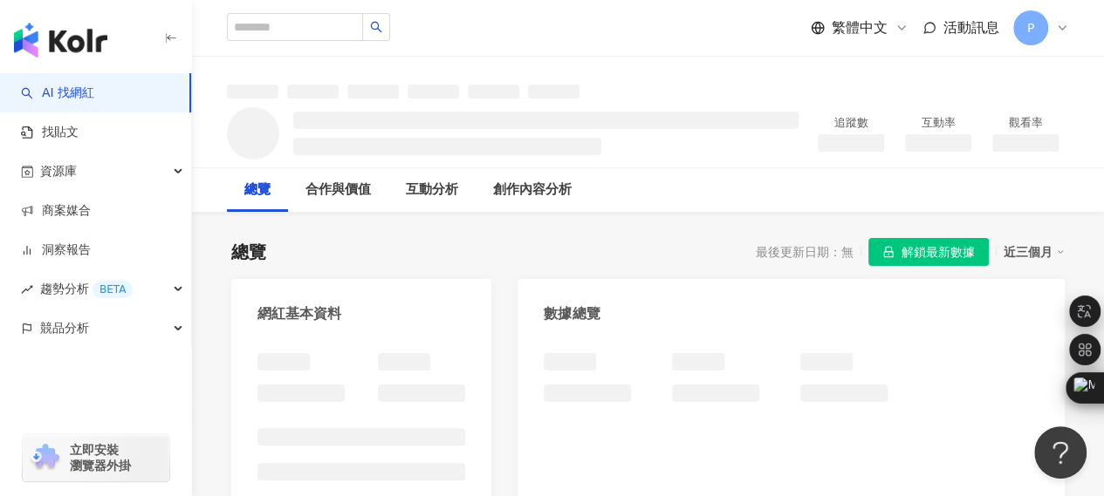
scroll to position [436, 0]
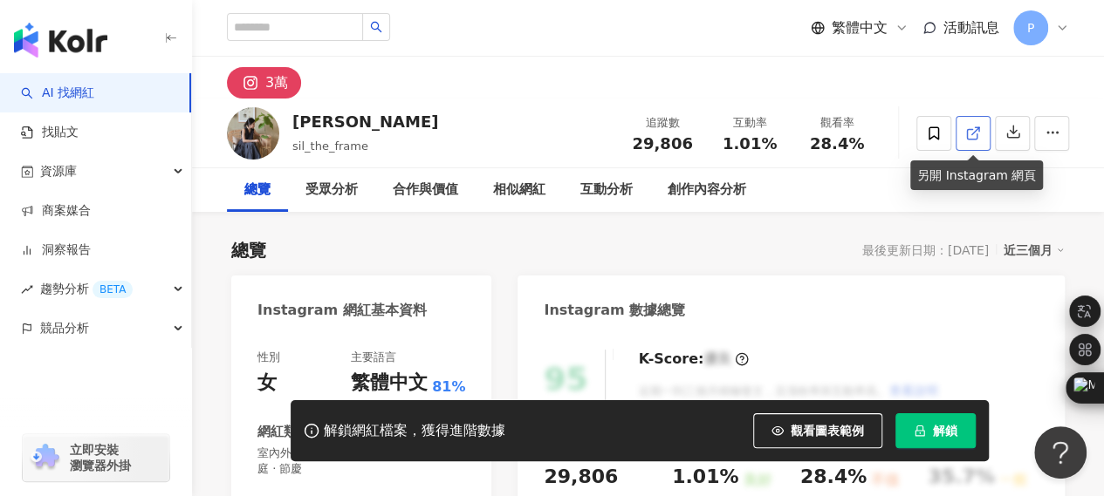
click at [976, 136] on icon at bounding box center [972, 134] width 10 height 10
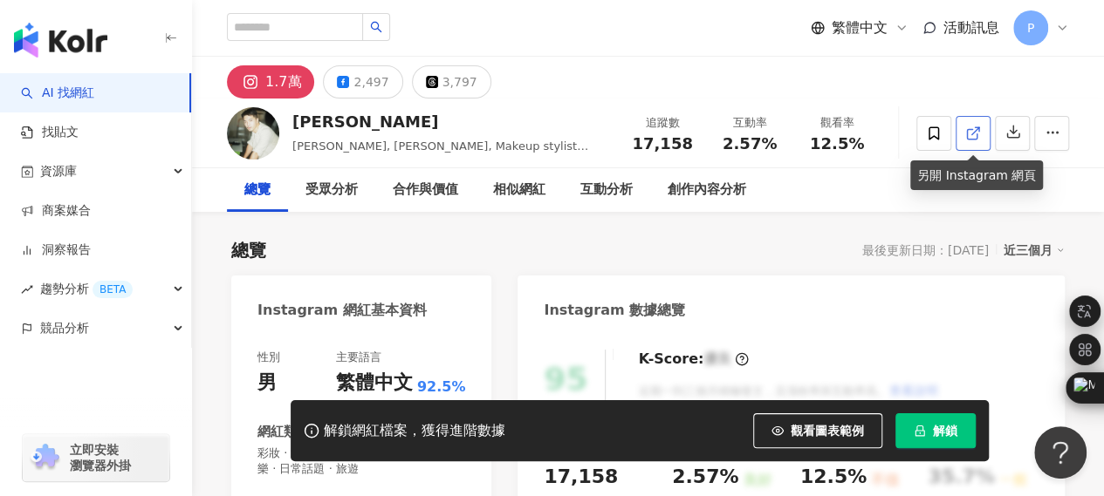
click at [981, 135] on link at bounding box center [972, 133] width 35 height 35
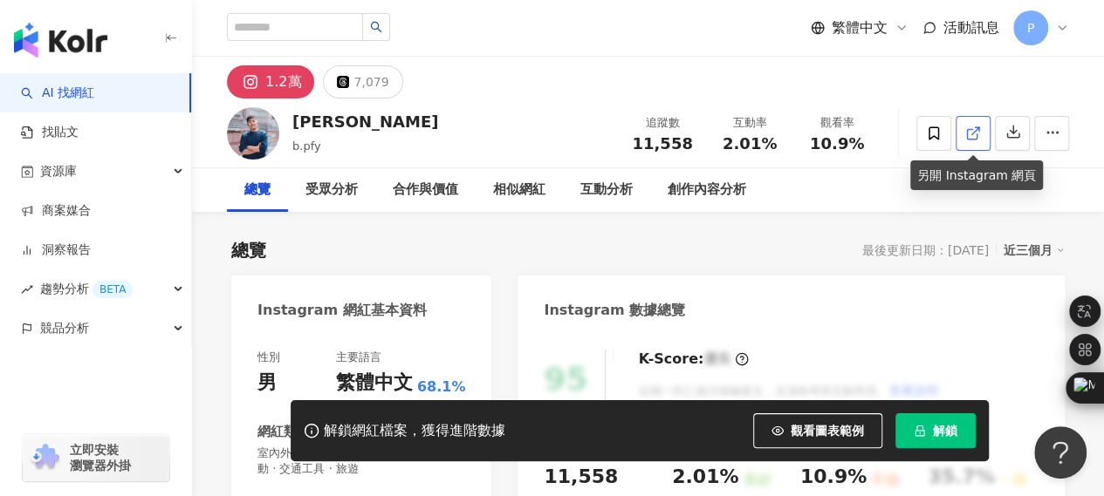
click at [979, 128] on icon at bounding box center [973, 134] width 16 height 16
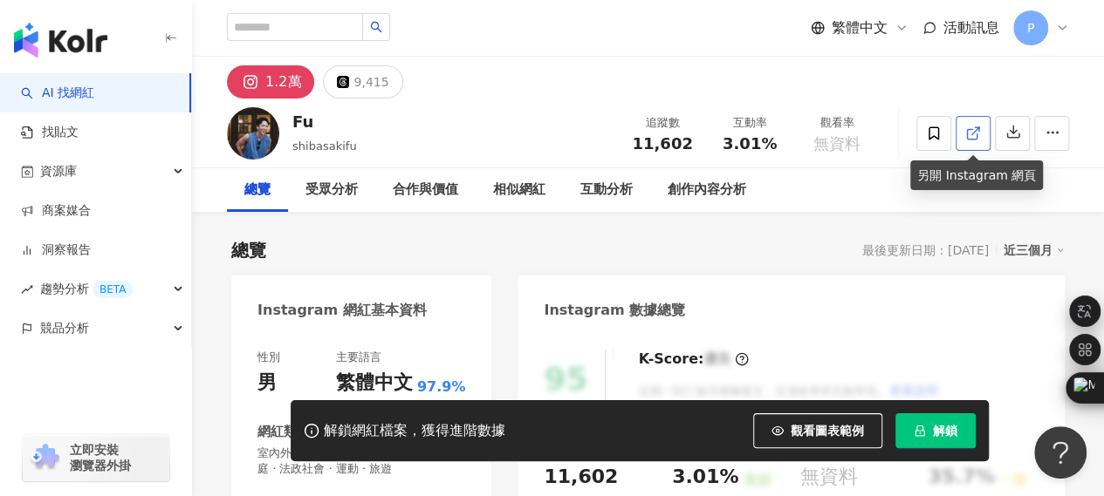
click at [978, 126] on icon at bounding box center [973, 134] width 16 height 16
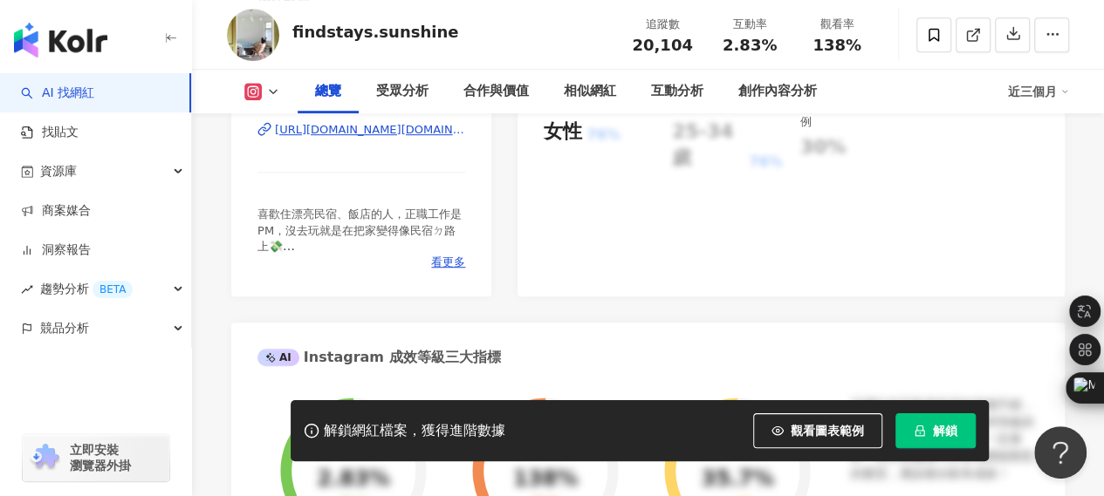
scroll to position [262, 0]
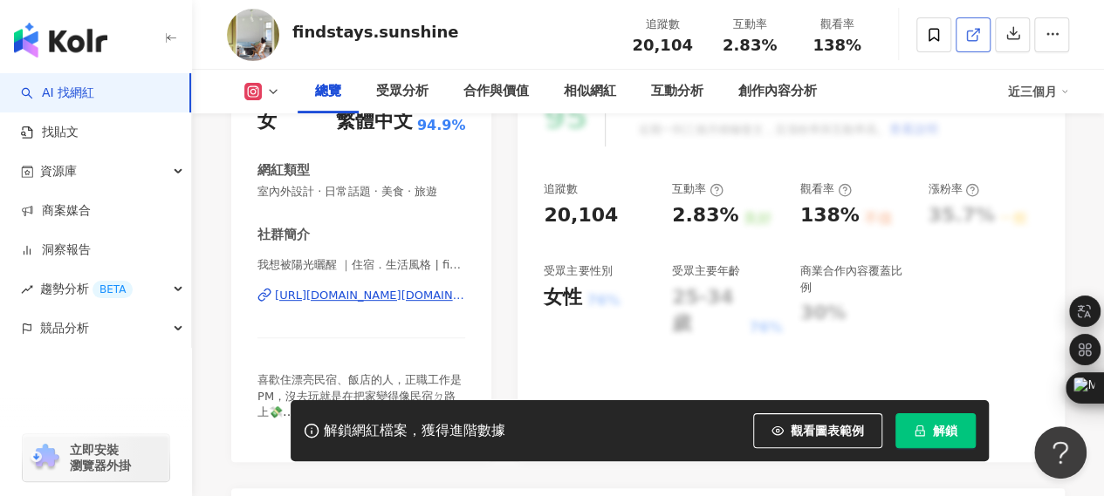
click at [967, 44] on span at bounding box center [973, 34] width 16 height 18
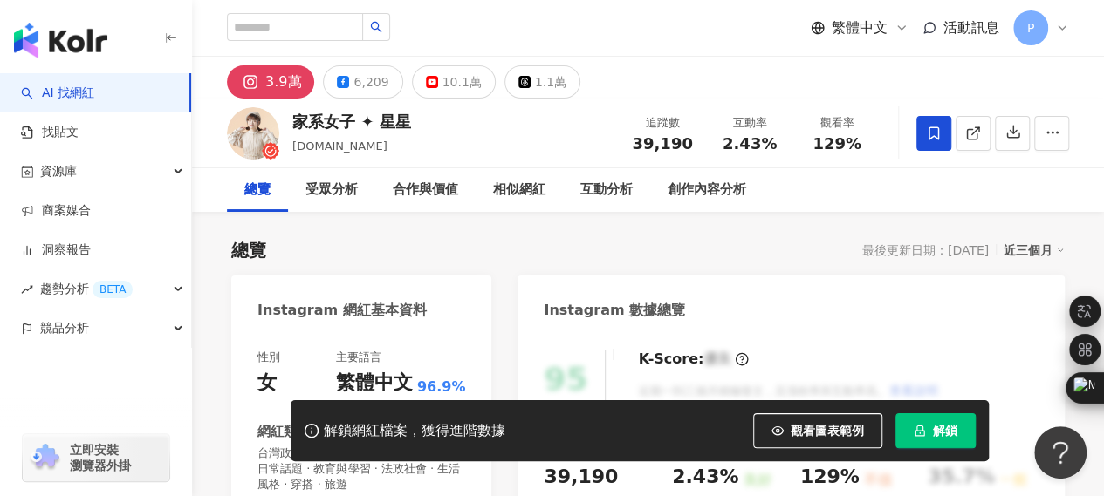
scroll to position [541, 0]
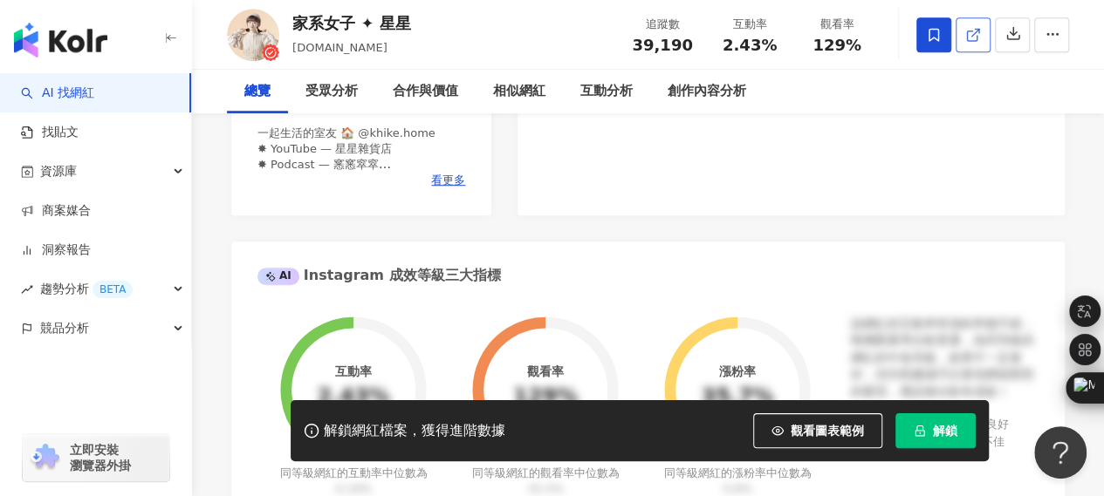
click at [979, 31] on icon at bounding box center [973, 35] width 16 height 16
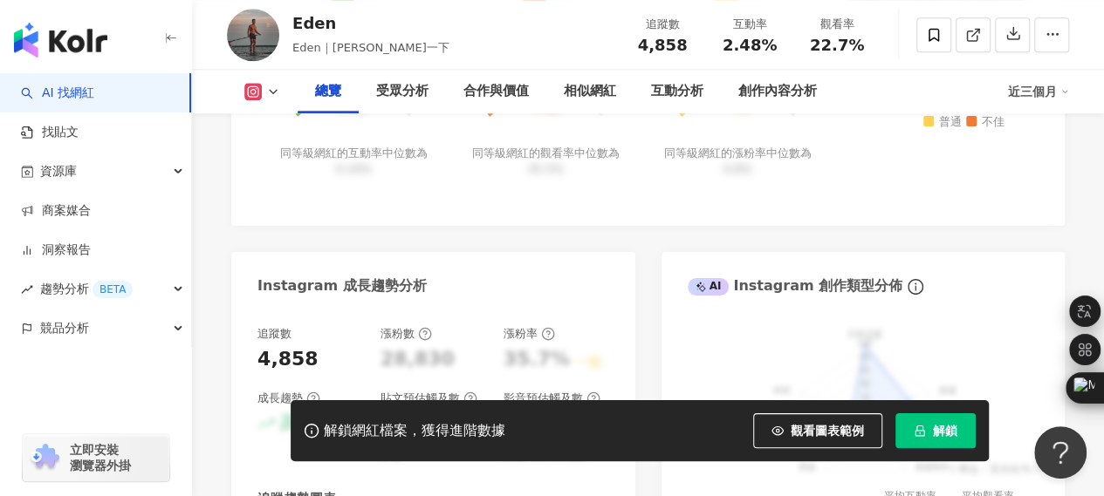
scroll to position [752, 0]
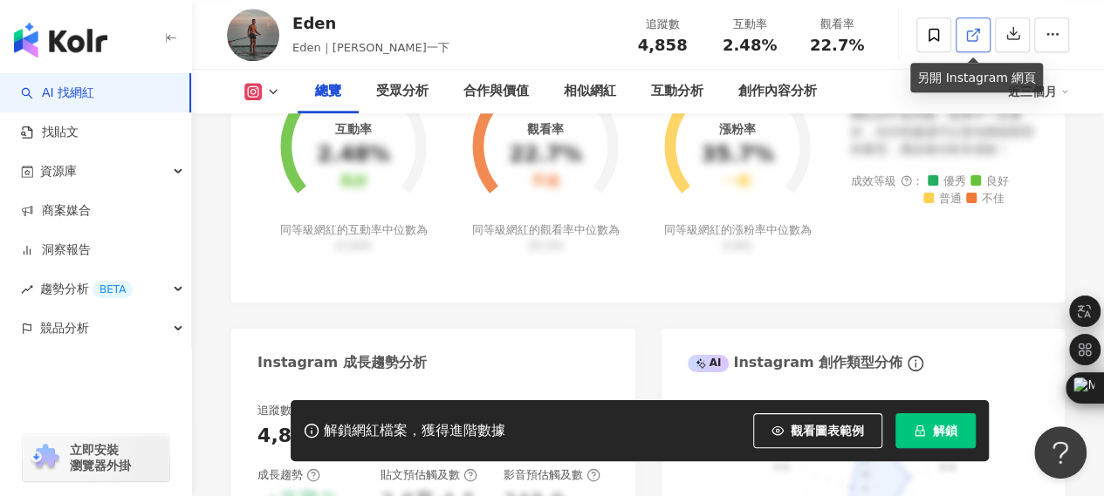
click at [960, 40] on link at bounding box center [972, 34] width 35 height 35
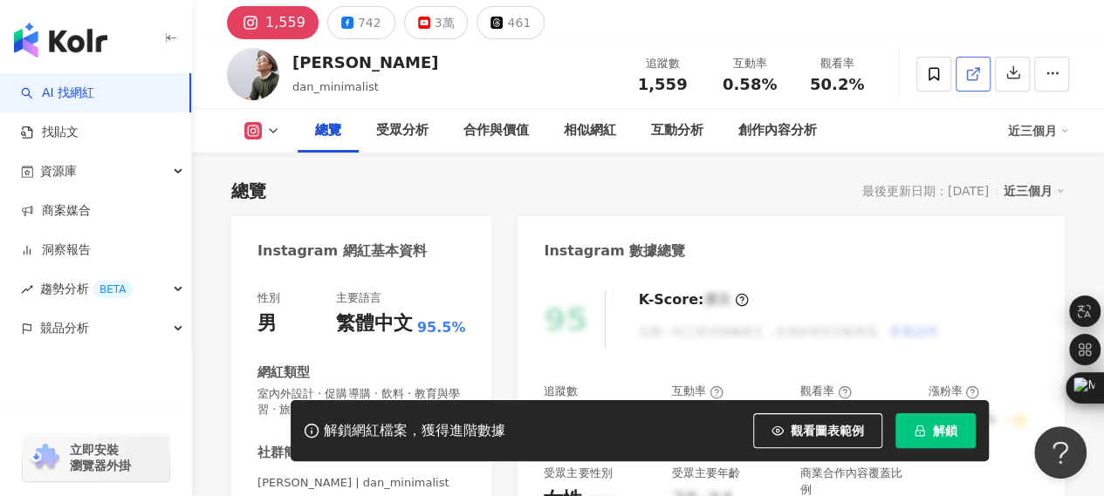
click at [974, 76] on icon at bounding box center [973, 74] width 16 height 16
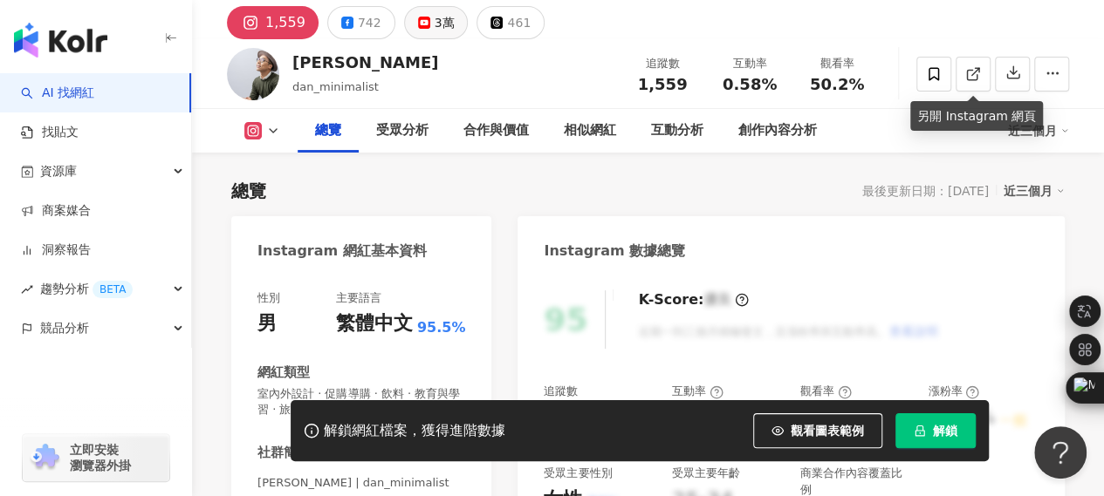
click at [443, 38] on button "3萬" at bounding box center [436, 22] width 65 height 33
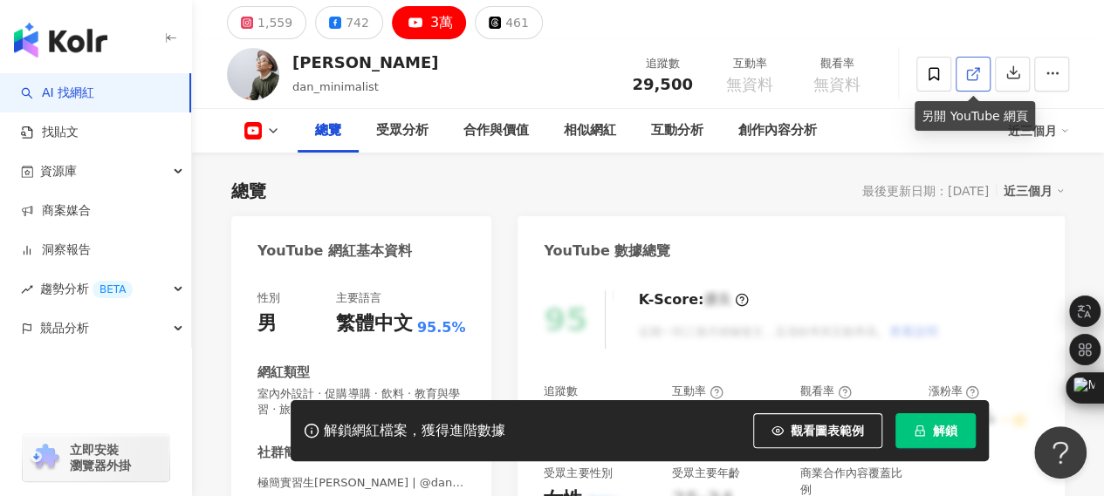
click at [974, 76] on icon at bounding box center [973, 74] width 16 height 16
